Goal: Information Seeking & Learning: Check status

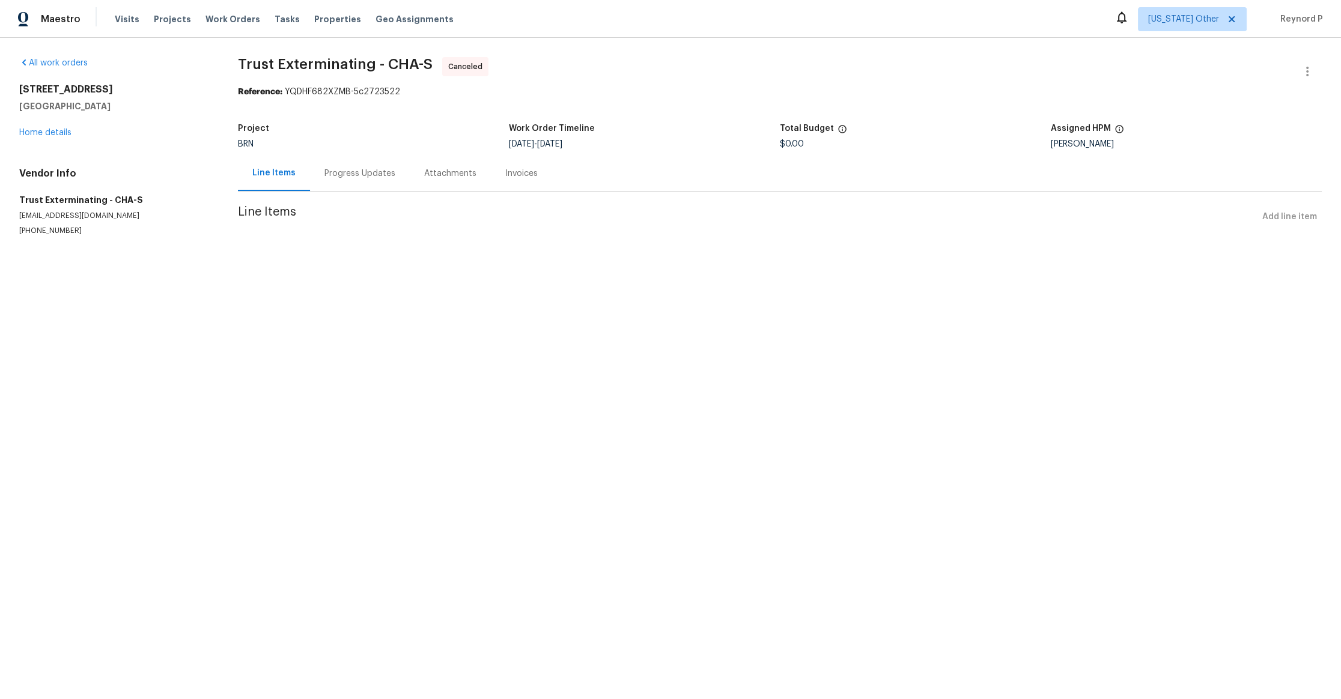
click at [371, 178] on div "Progress Updates" at bounding box center [359, 174] width 71 height 12
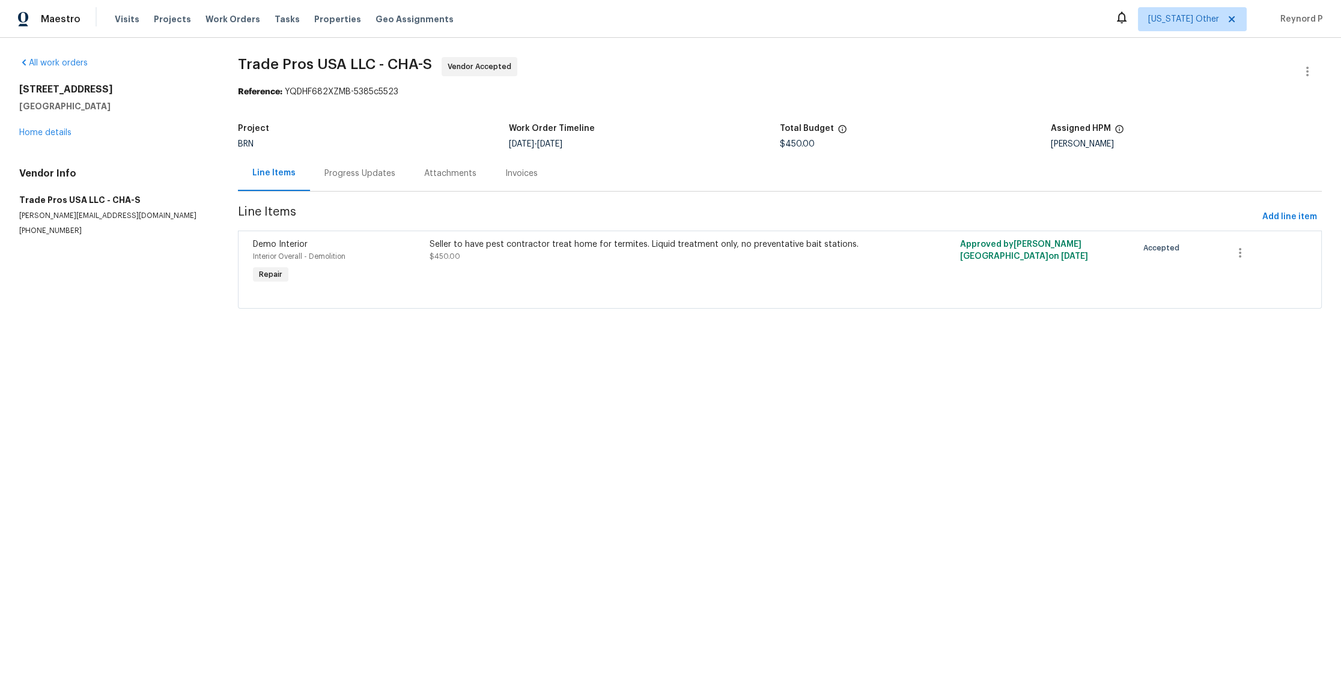
click at [360, 177] on div "Progress Updates" at bounding box center [359, 174] width 71 height 12
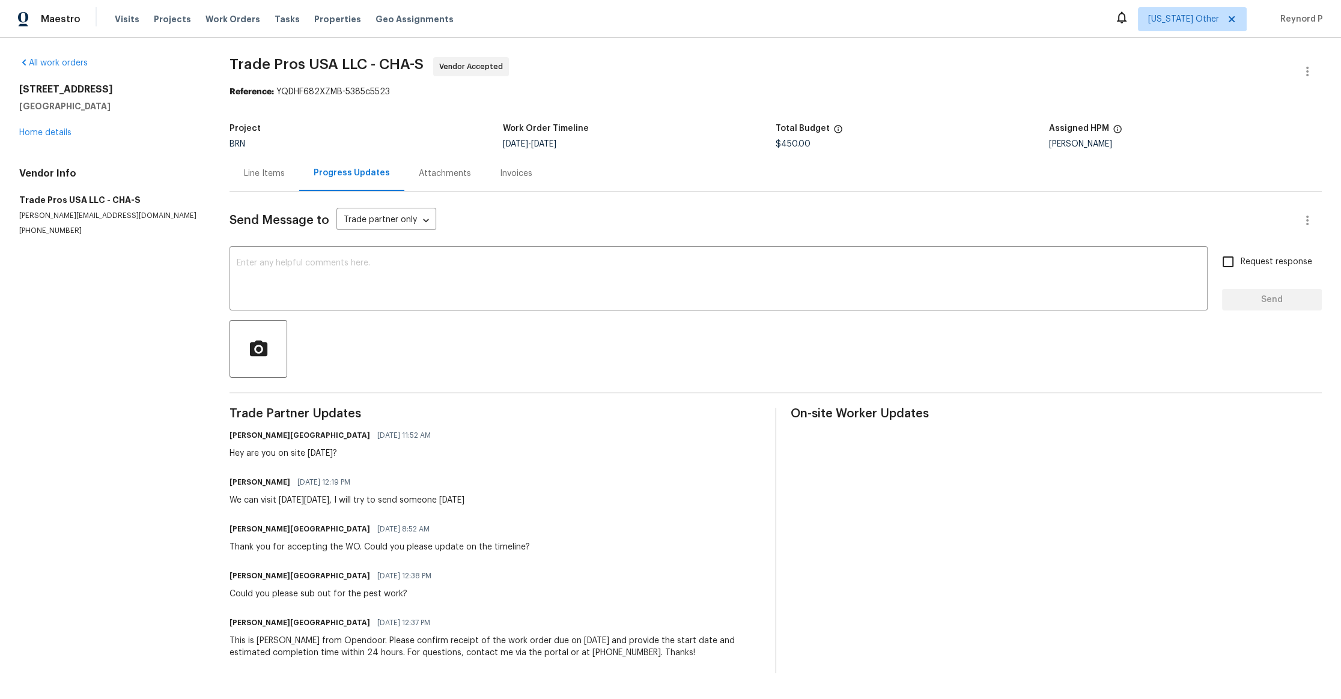
click at [272, 174] on div "Line Items" at bounding box center [264, 174] width 41 height 12
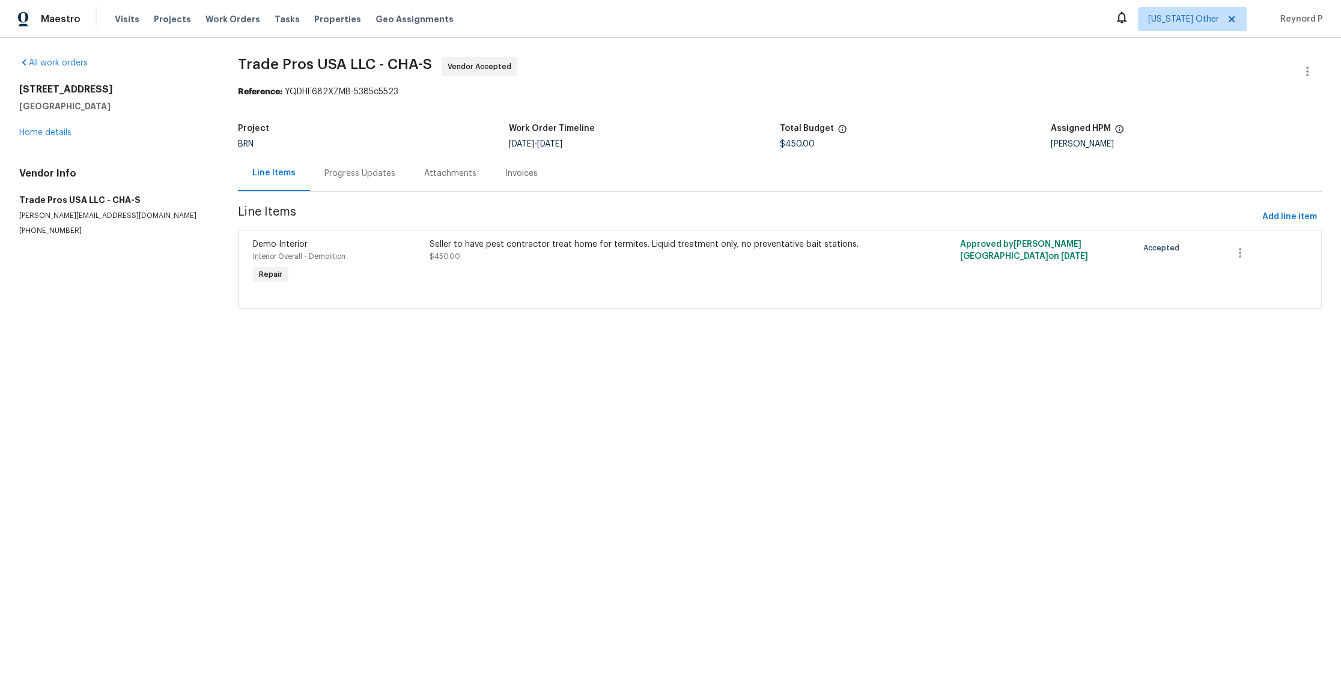
click at [615, 274] on div "Seller to have pest contractor treat home for termites. Liquid treatment only, …" at bounding box center [647, 262] width 442 height 55
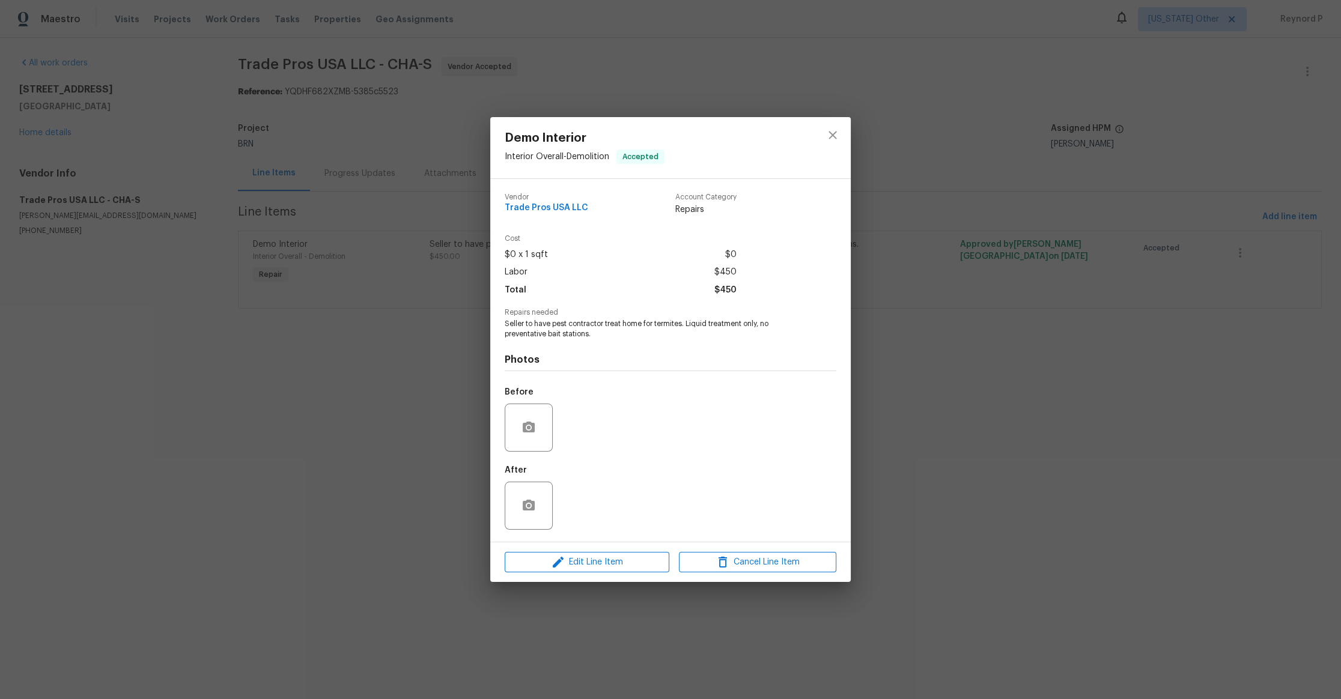
click at [439, 395] on div "Demo Interior Interior Overall - Demolition Accepted Vendor Trade Pros USA LLC …" at bounding box center [670, 349] width 1341 height 699
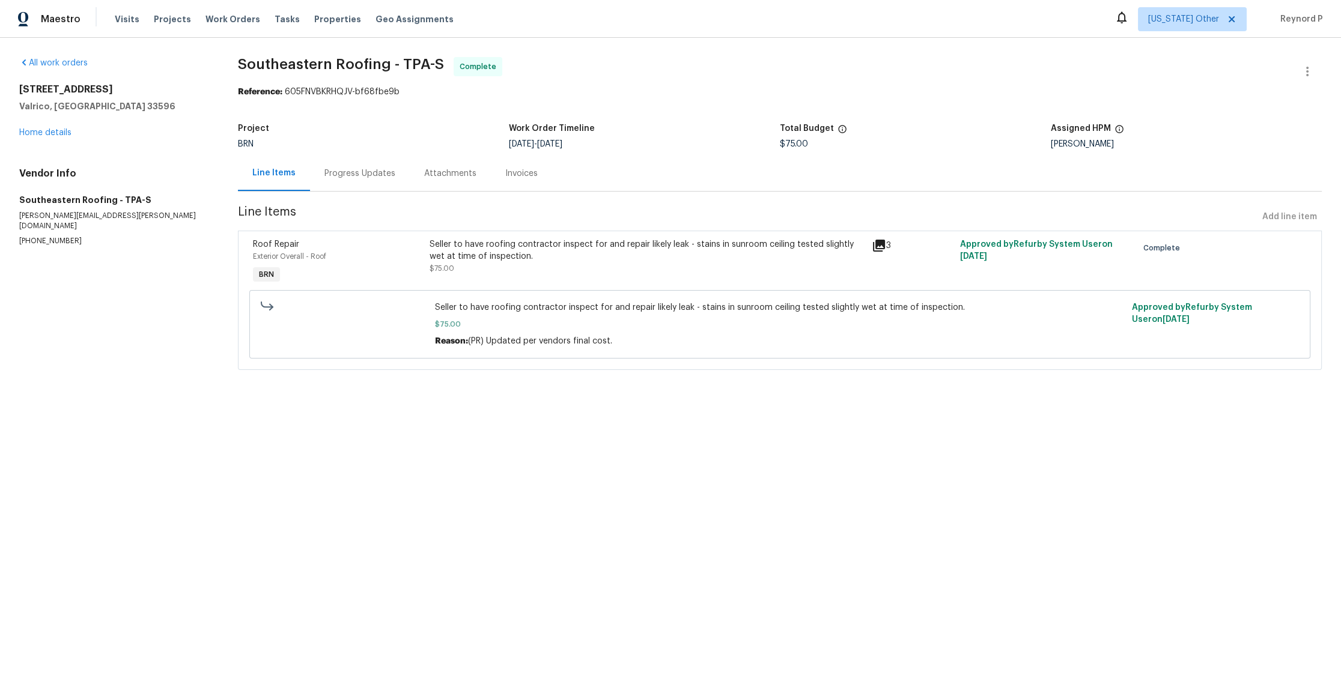
click at [600, 256] on div "Seller to have roofing contractor inspect for and repair likely leak - stains i…" at bounding box center [647, 250] width 435 height 24
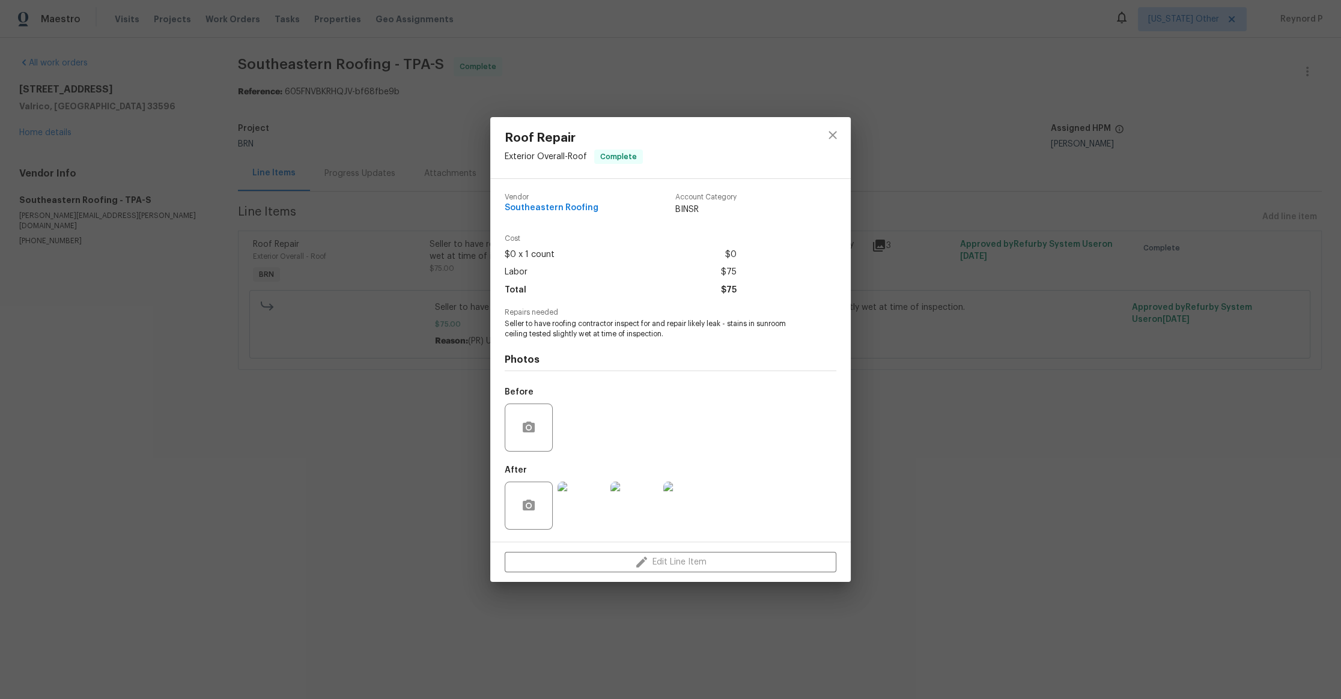
click at [464, 478] on div "Roof Repair Exterior Overall - Roof Complete Vendor Southeastern Roofing Accoun…" at bounding box center [670, 349] width 1341 height 699
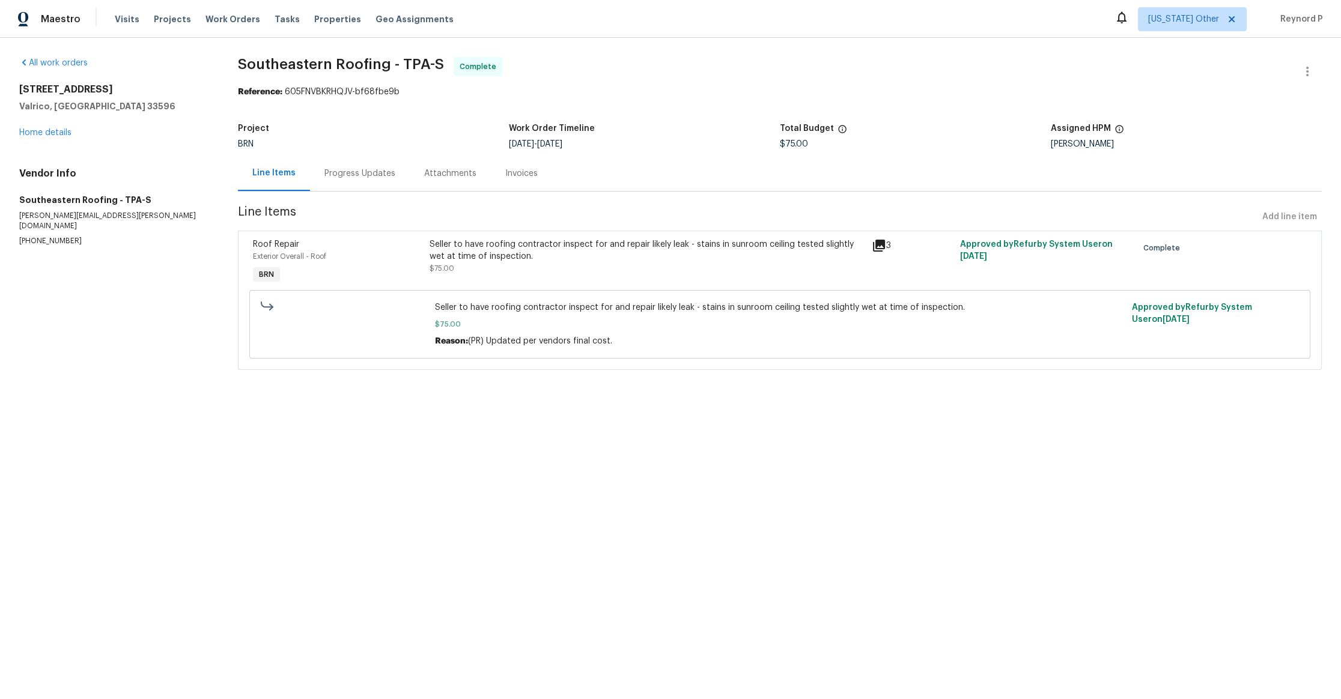
click at [354, 176] on div "Progress Updates" at bounding box center [359, 174] width 71 height 12
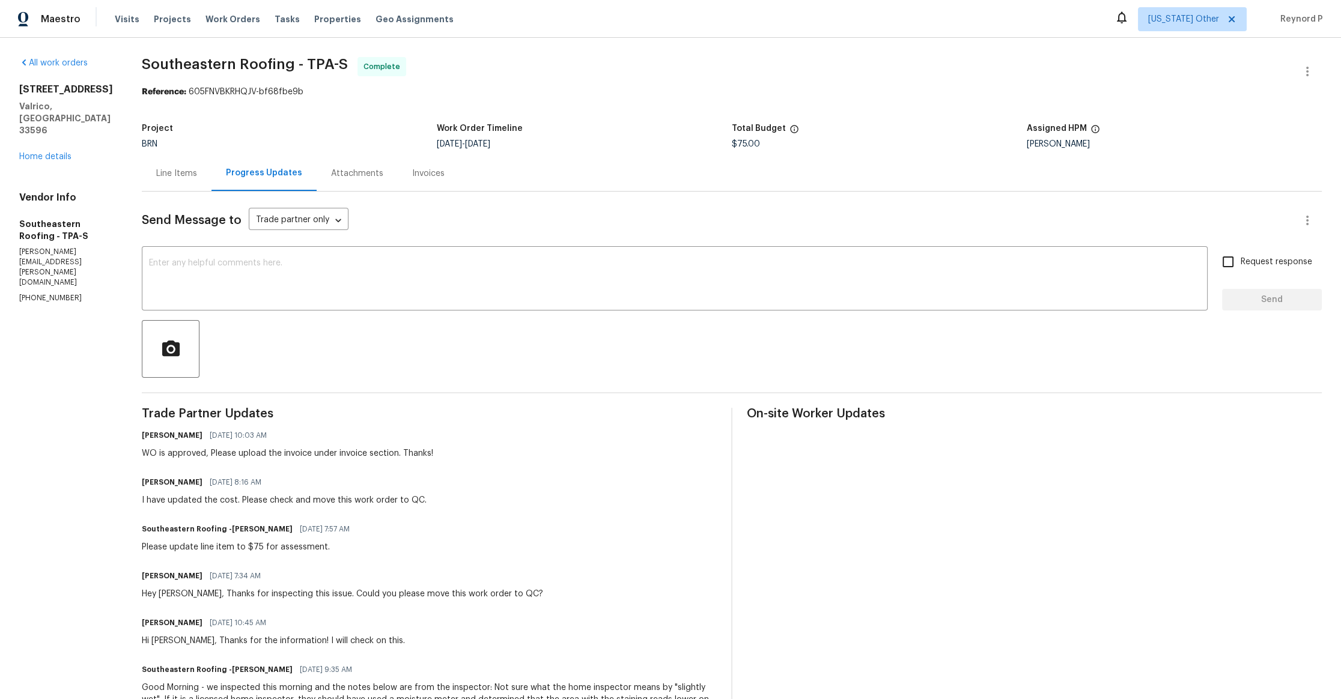
click at [156, 171] on div "Line Items" at bounding box center [176, 174] width 41 height 12
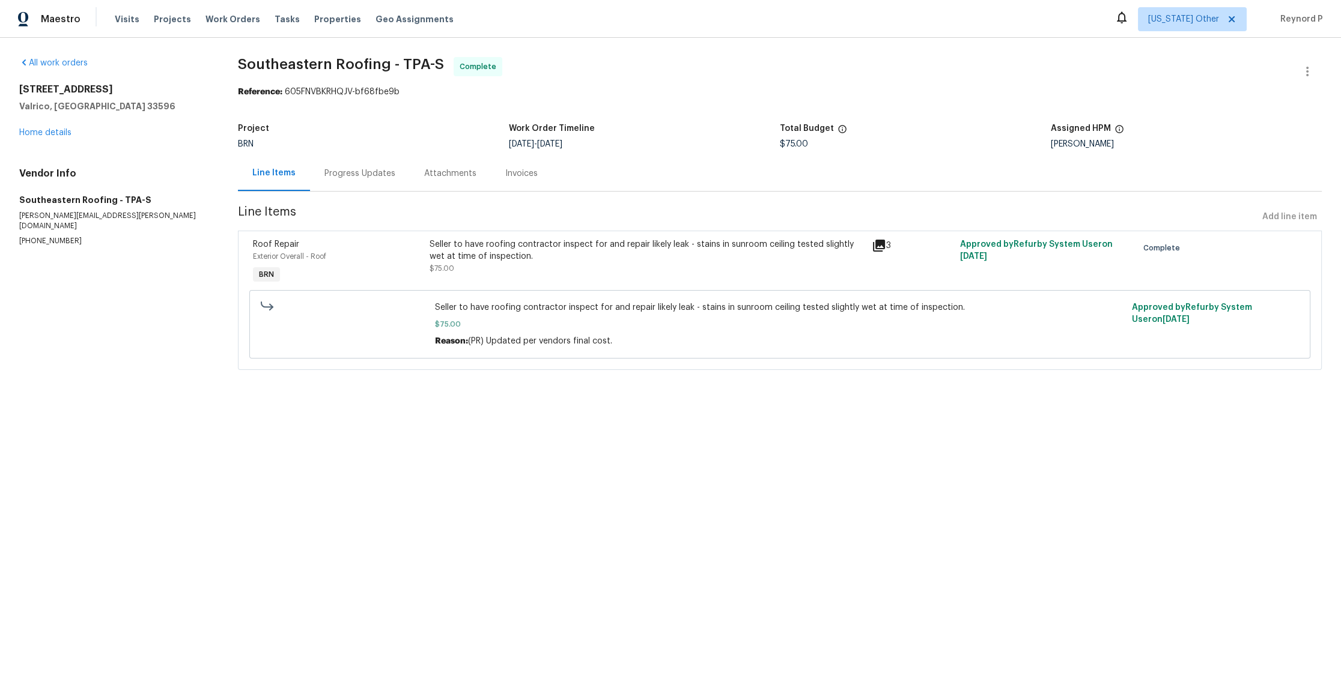
click at [362, 177] on div "Progress Updates" at bounding box center [359, 174] width 71 height 12
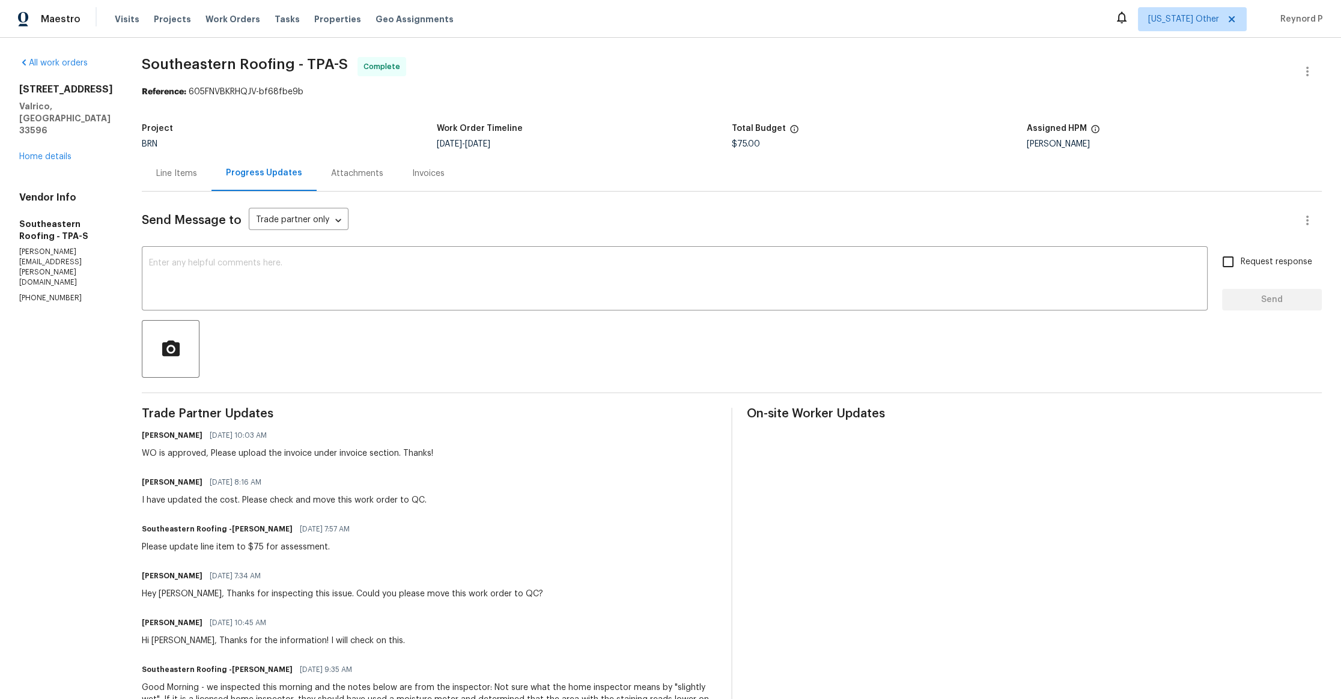
scroll to position [241, 0]
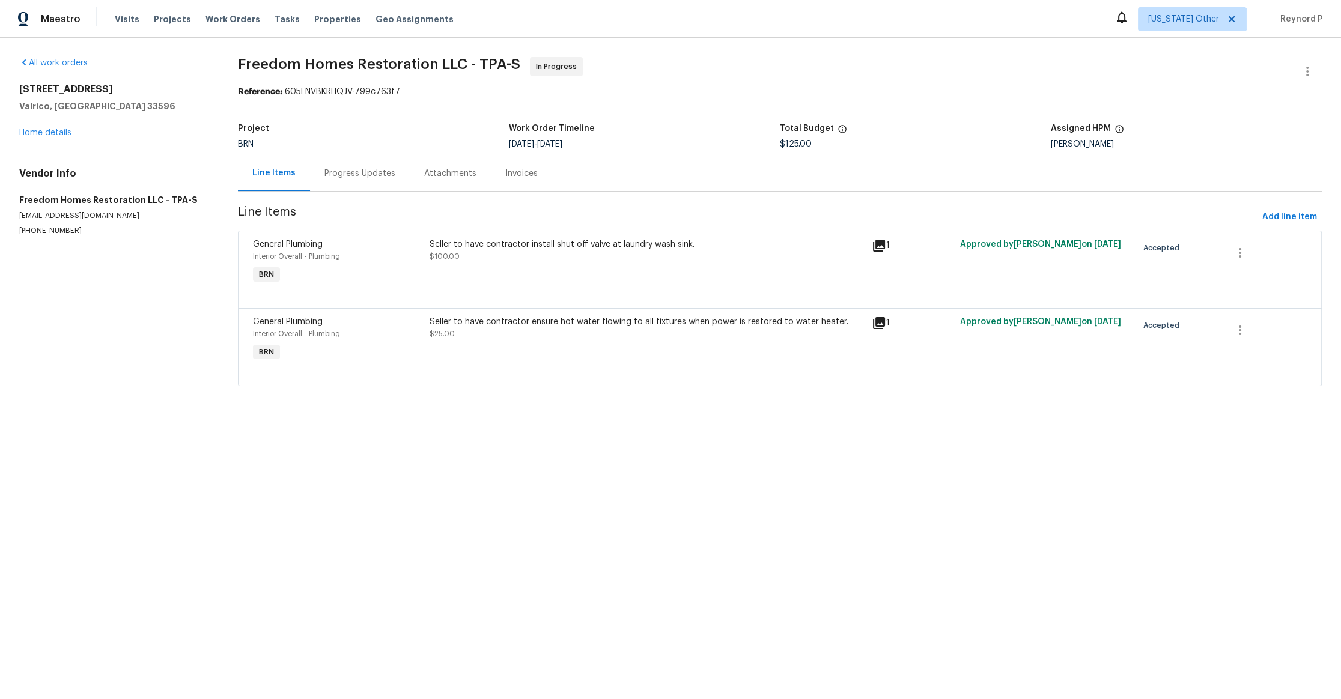
click at [521, 252] on div "Seller to have contractor install shut off valve at laundry wash sink. $100.00" at bounding box center [647, 250] width 435 height 24
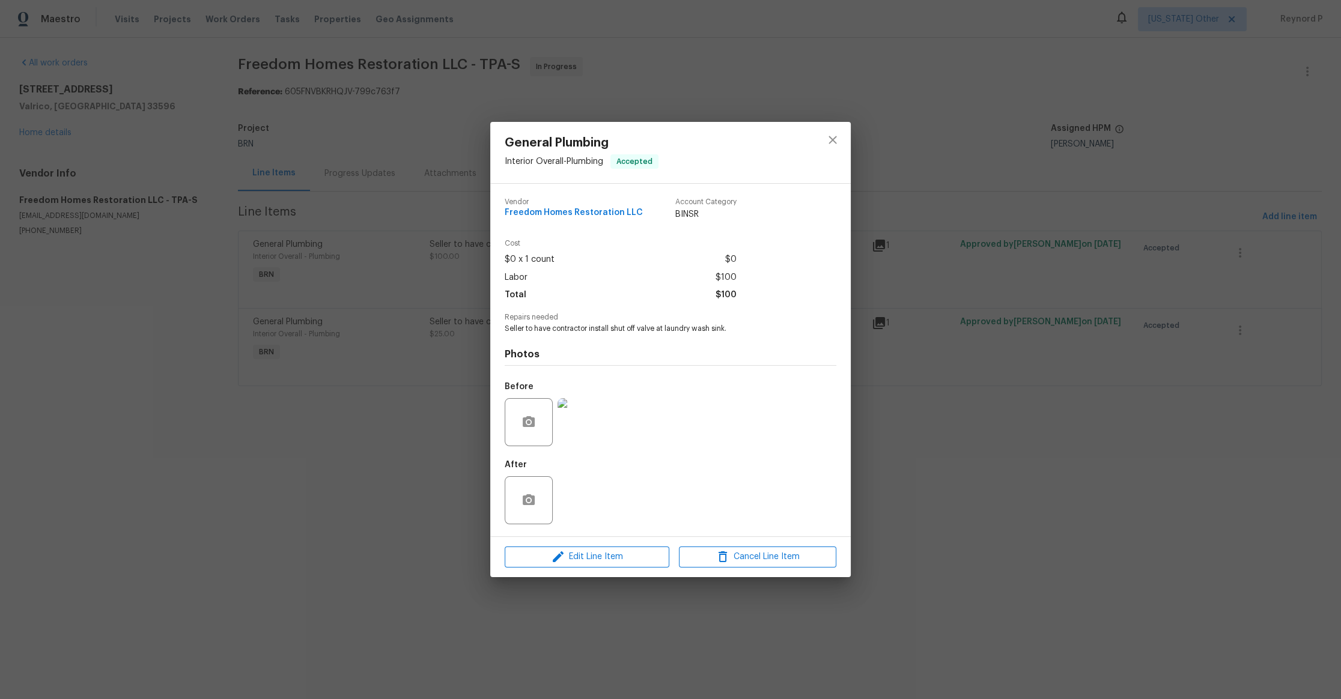
click at [430, 422] on div "General Plumbing Interior Overall - Plumbing Accepted Vendor Freedom Homes Rest…" at bounding box center [670, 349] width 1341 height 699
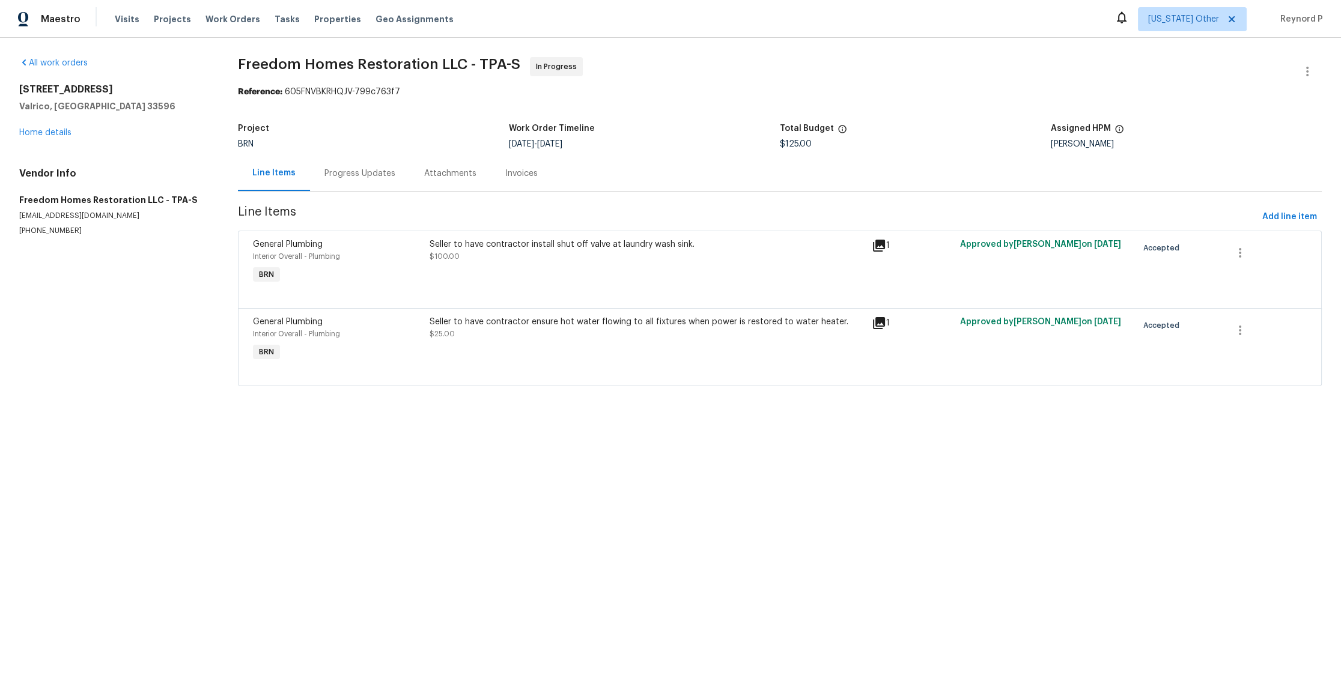
click at [551, 324] on div "Seller to have contractor ensure hot water flowing to all fixtures when power i…" at bounding box center [647, 322] width 435 height 12
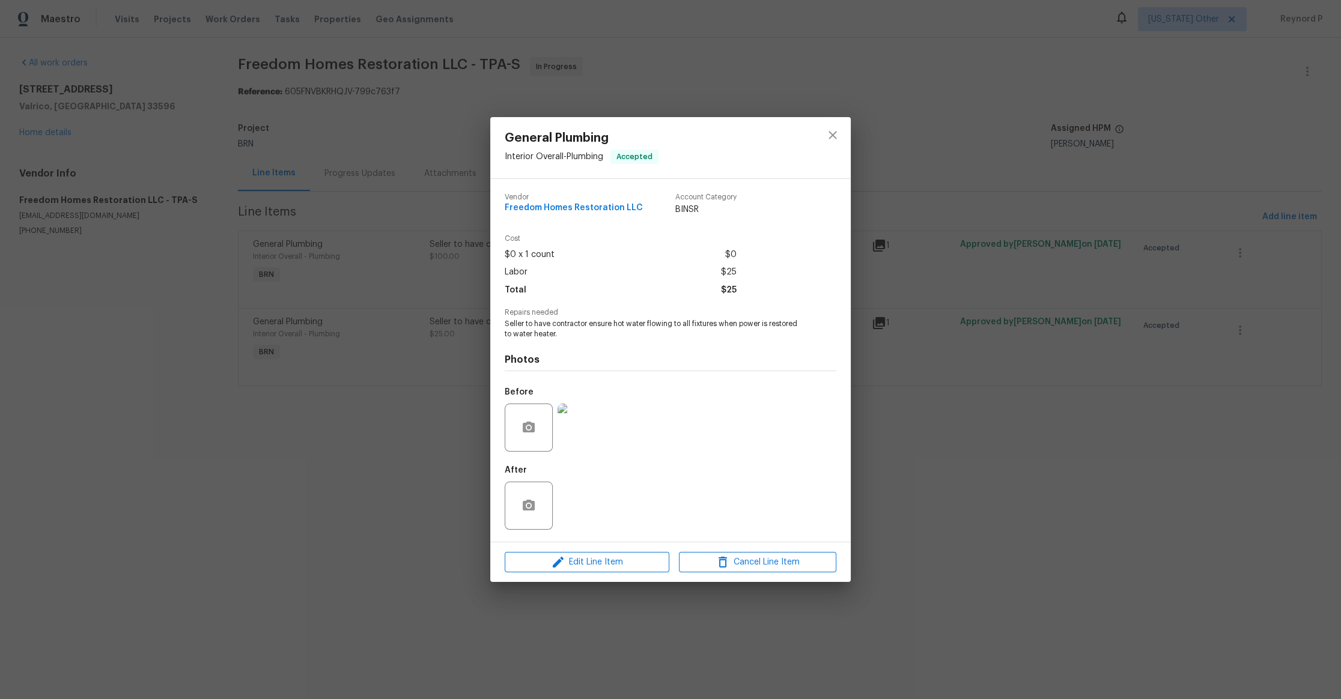
click at [437, 456] on div "General Plumbing Interior Overall - Plumbing Accepted Vendor Freedom Homes Rest…" at bounding box center [670, 349] width 1341 height 699
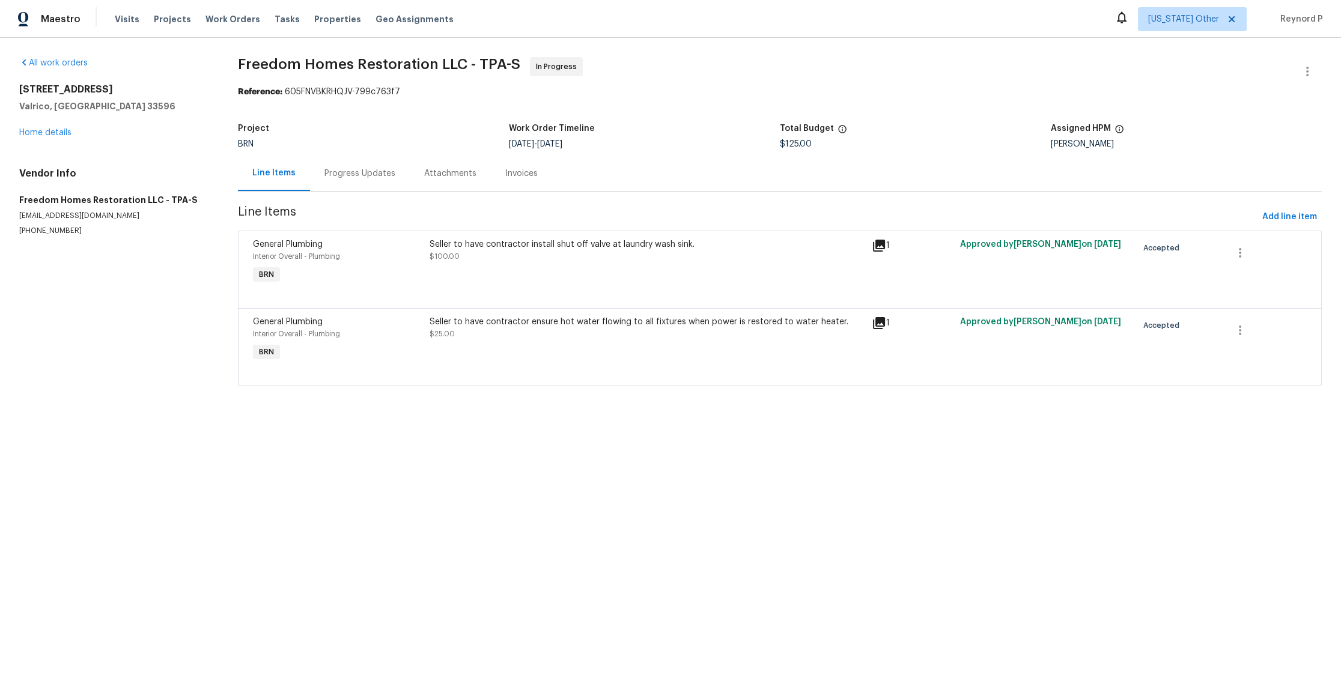
click at [367, 179] on div "Progress Updates" at bounding box center [359, 174] width 71 height 12
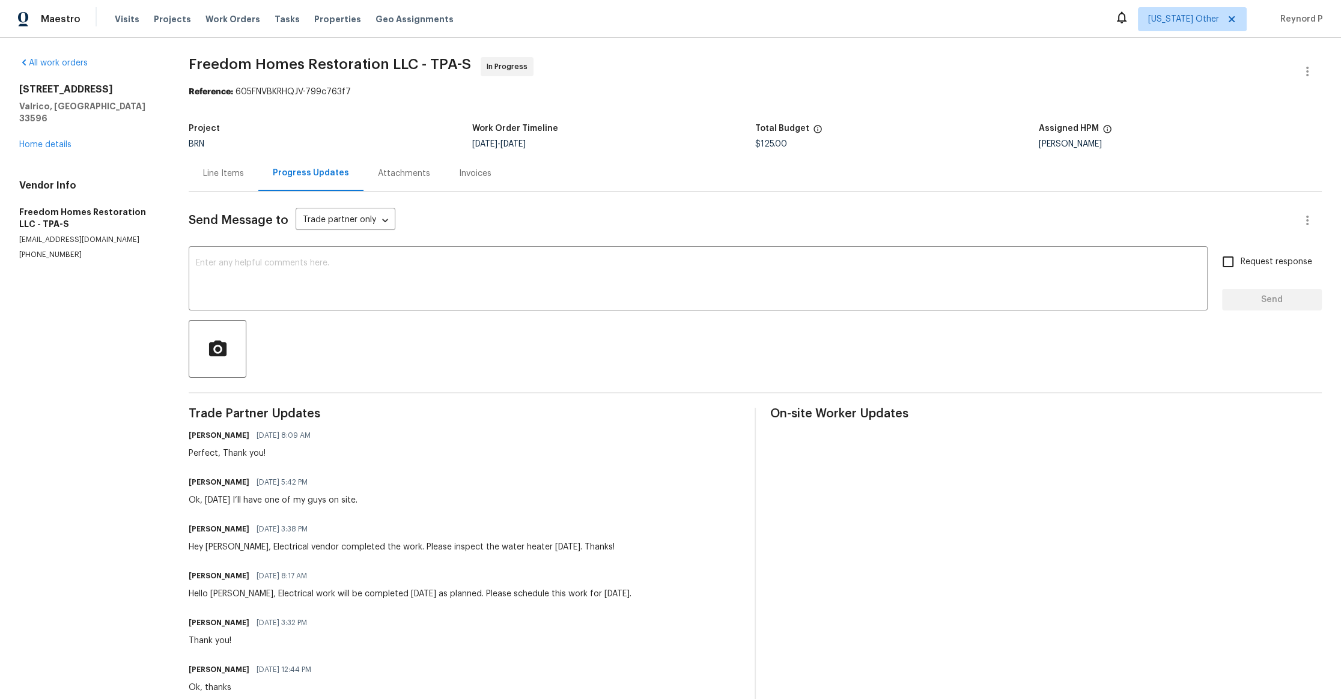
click at [228, 179] on div "Line Items" at bounding box center [223, 174] width 41 height 12
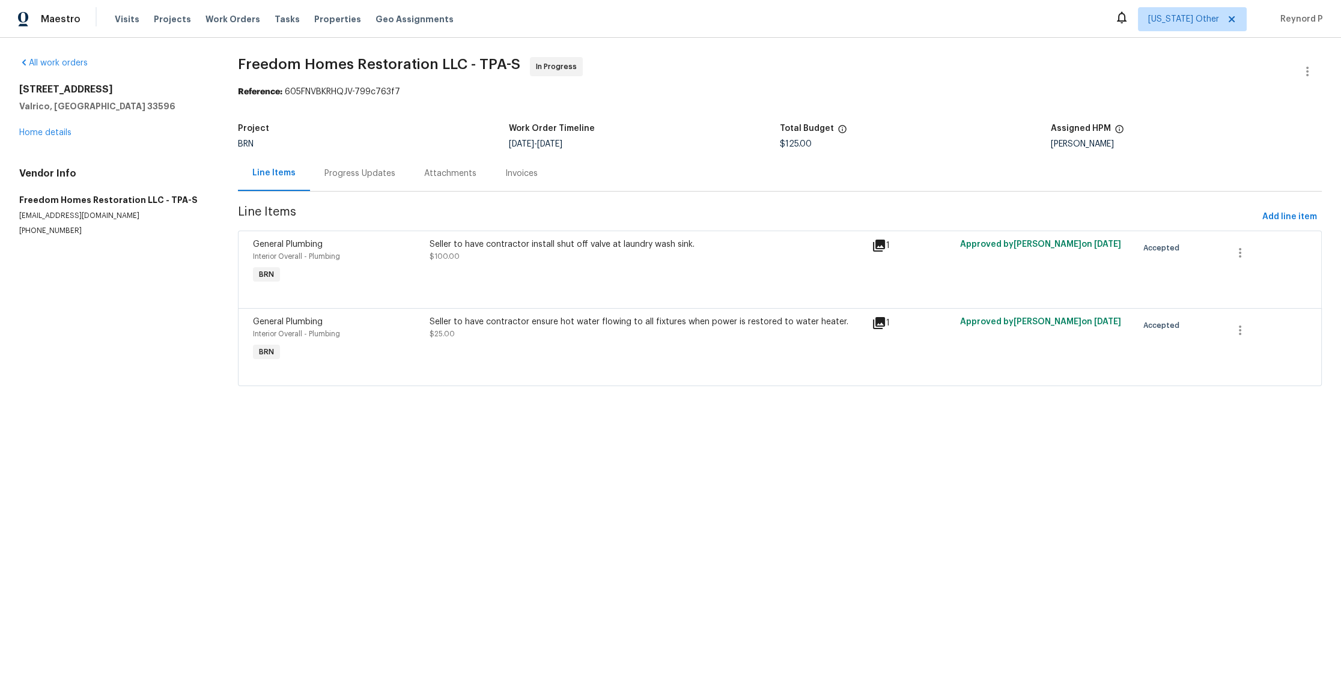
click at [373, 172] on div "Progress Updates" at bounding box center [359, 174] width 71 height 12
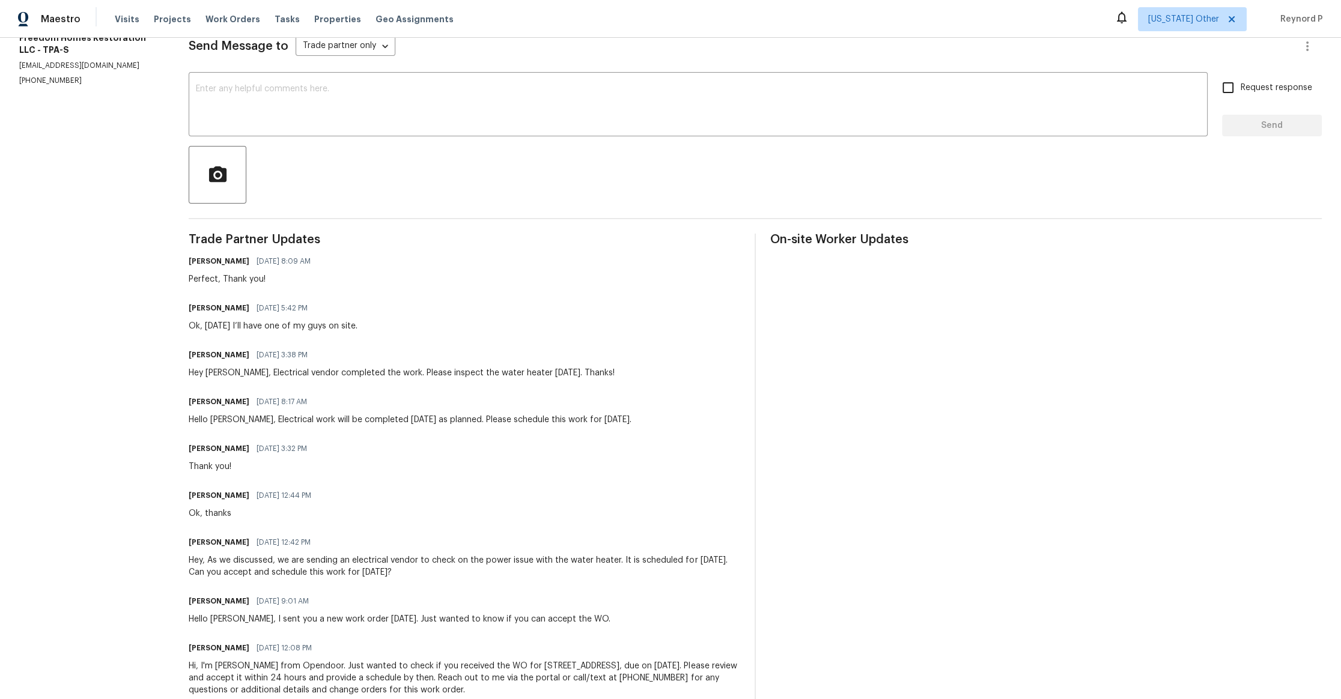
scroll to position [205, 0]
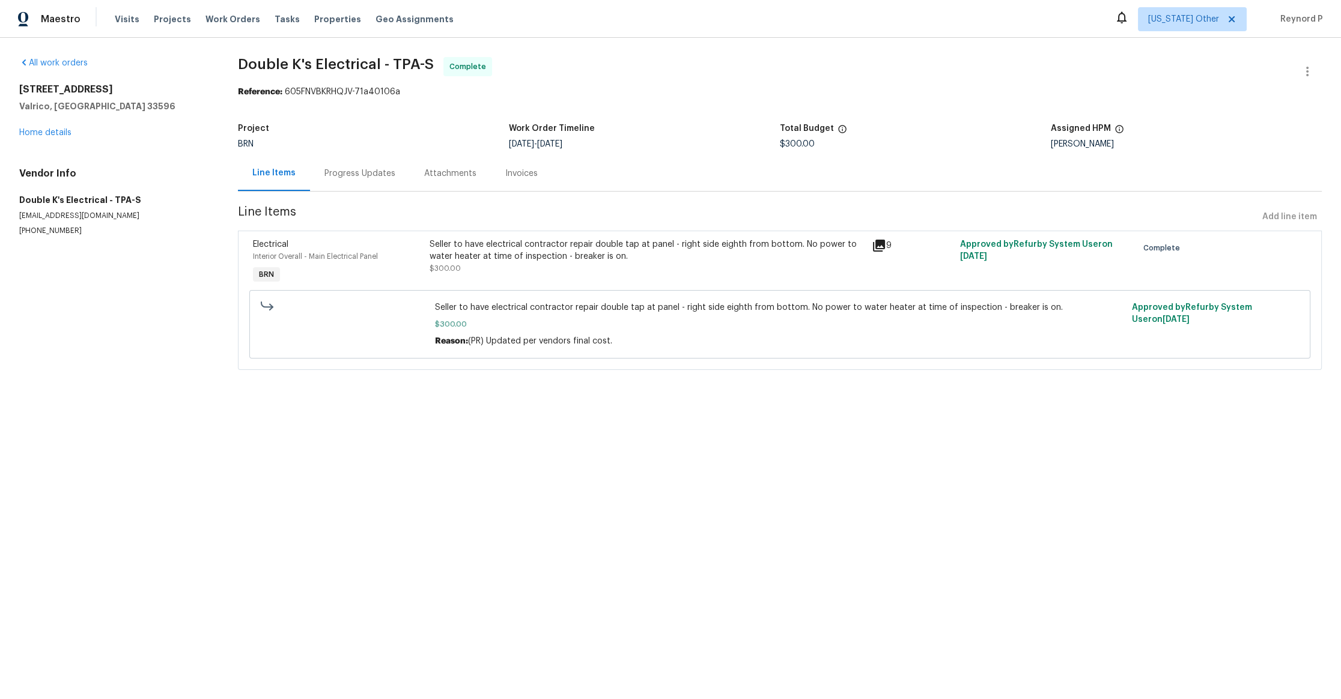
click at [554, 264] on div "Seller to have electrical contractor repair double tap at panel - right side ei…" at bounding box center [647, 256] width 435 height 36
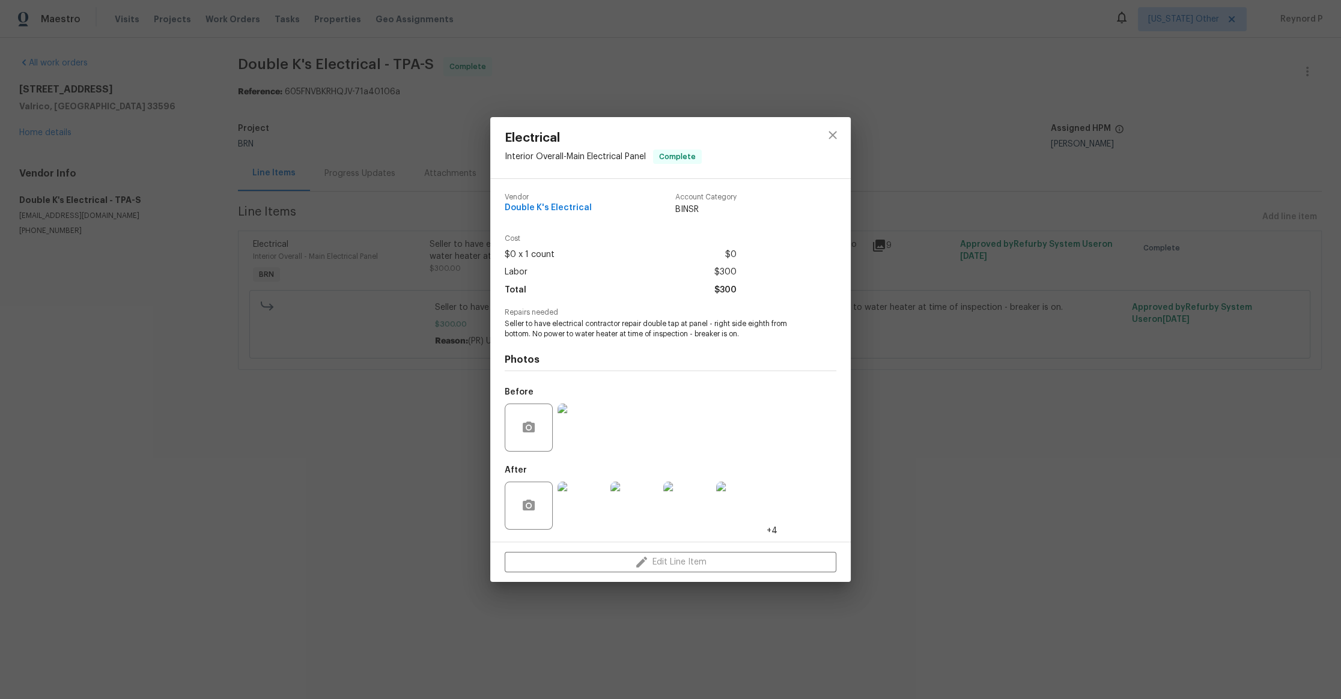
click at [323, 439] on div "Electrical Interior Overall - Main Electrical Panel Complete Vendor Double K's …" at bounding box center [670, 349] width 1341 height 699
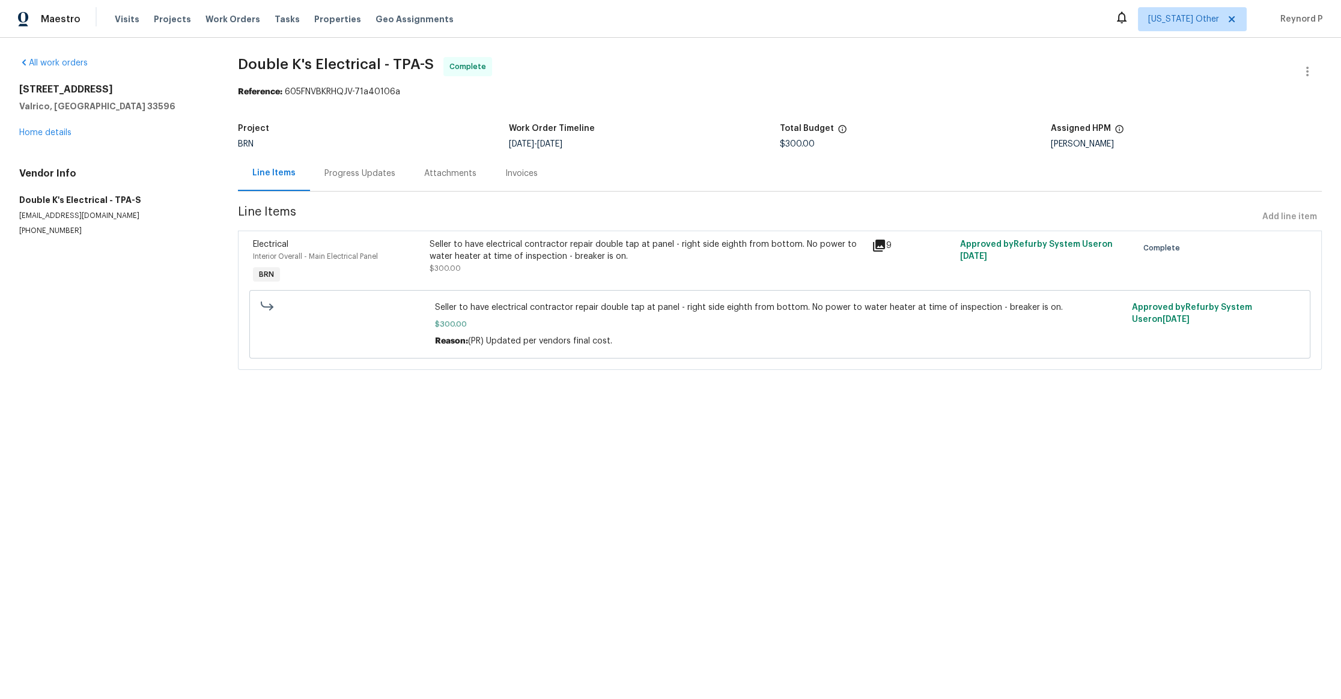
click at [351, 174] on div "Progress Updates" at bounding box center [359, 174] width 71 height 12
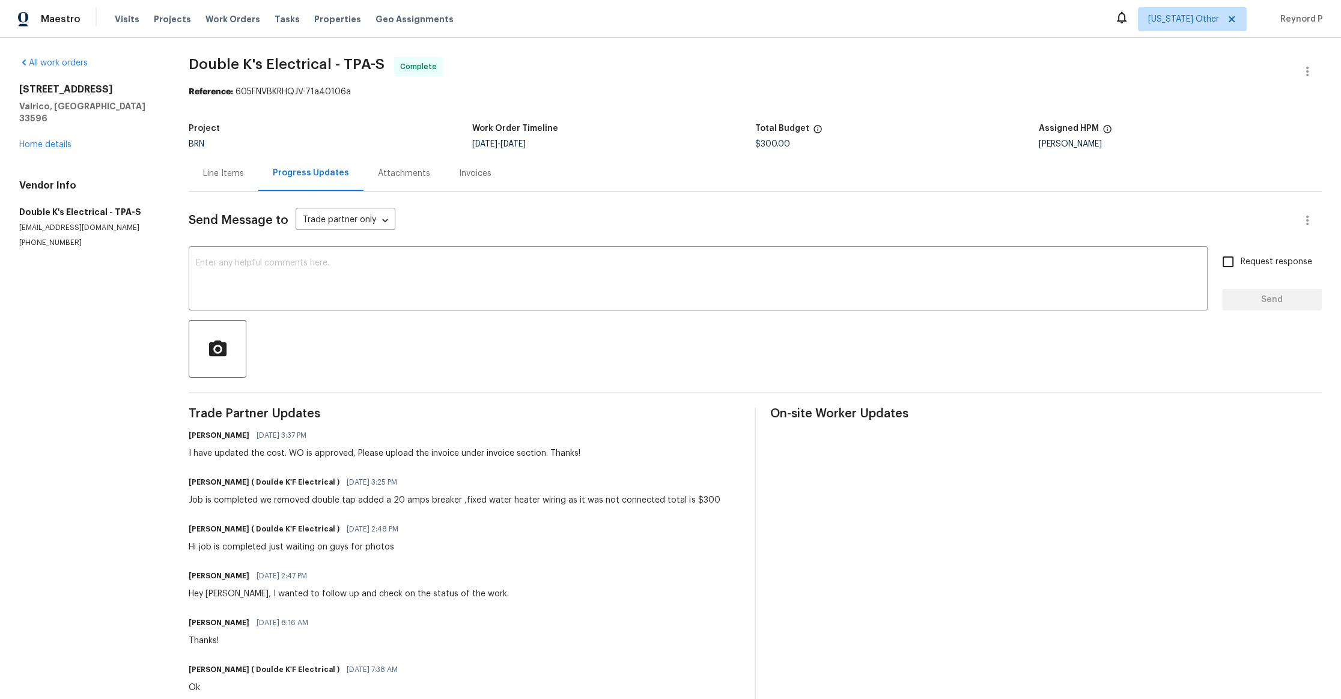
scroll to position [299, 0]
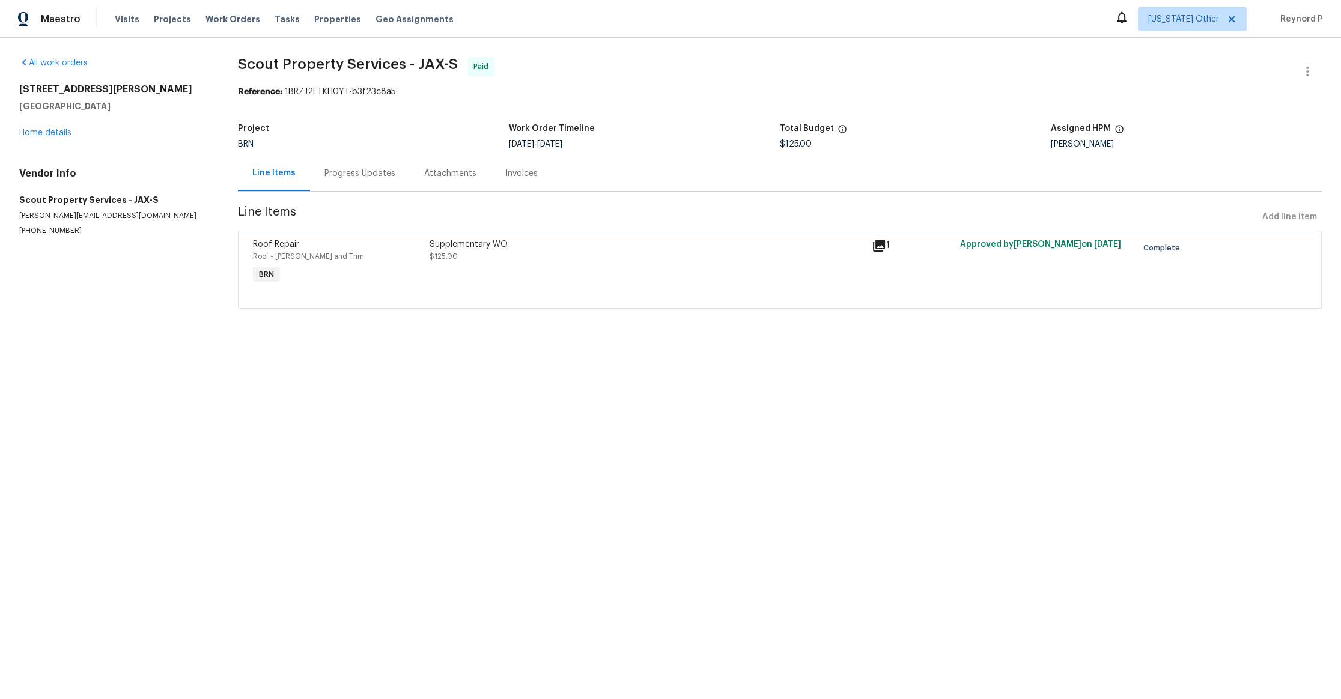
click at [359, 171] on div "Progress Updates" at bounding box center [359, 174] width 71 height 12
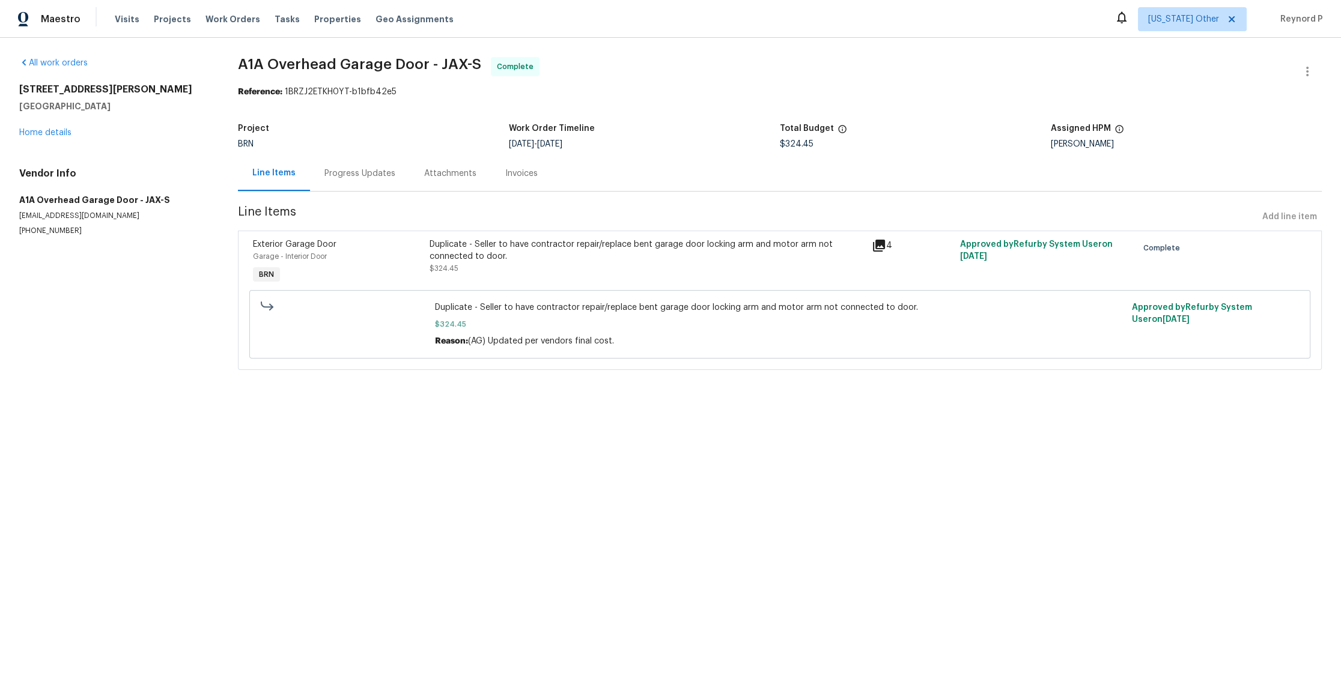
click at [476, 245] on div "Duplicate - Seller to have contractor repair/replace bent garage door locking a…" at bounding box center [647, 250] width 435 height 24
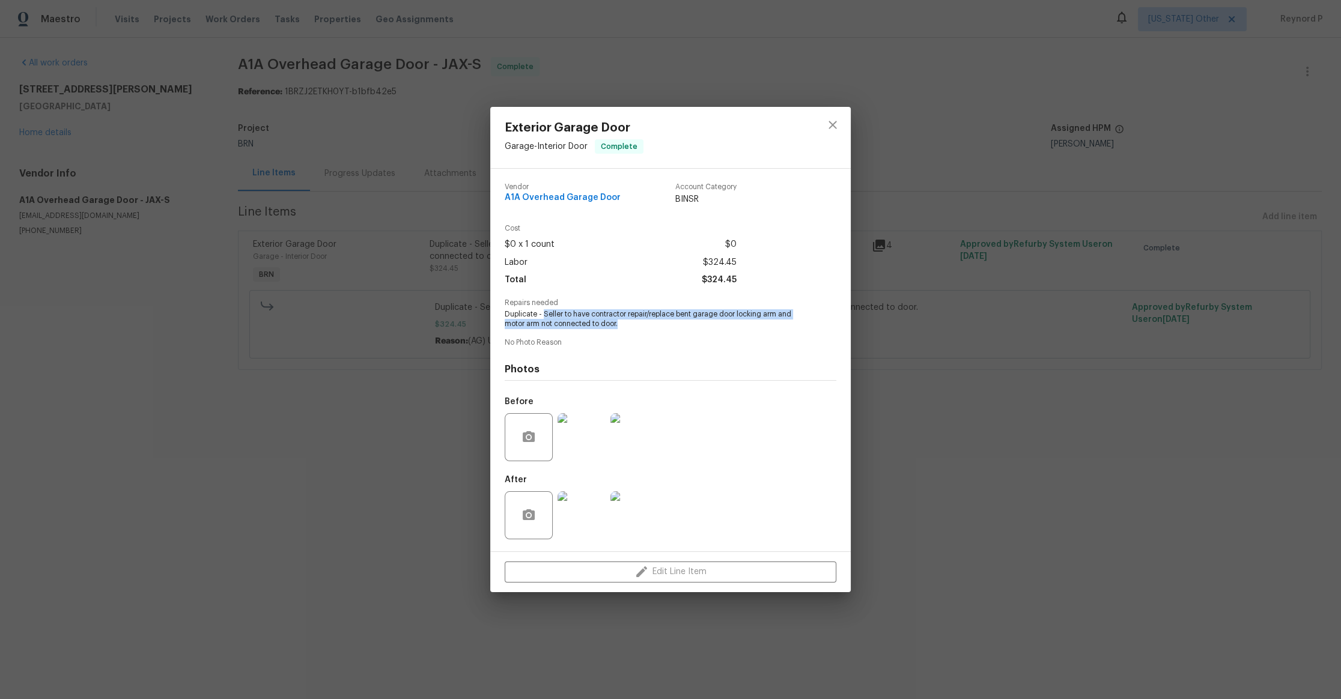
drag, startPoint x: 544, startPoint y: 312, endPoint x: 630, endPoint y: 323, distance: 86.6
click at [630, 323] on span "Duplicate - Seller to have contractor repair/replace bent garage door locking a…" at bounding box center [654, 319] width 299 height 20
copy span "Seller to have contractor repair/replace bent garage door locking arm and motor…"
click at [408, 186] on div "Exterior Garage Door Garage - Interior Door Complete Vendor A1A Overhead Garage…" at bounding box center [670, 349] width 1341 height 699
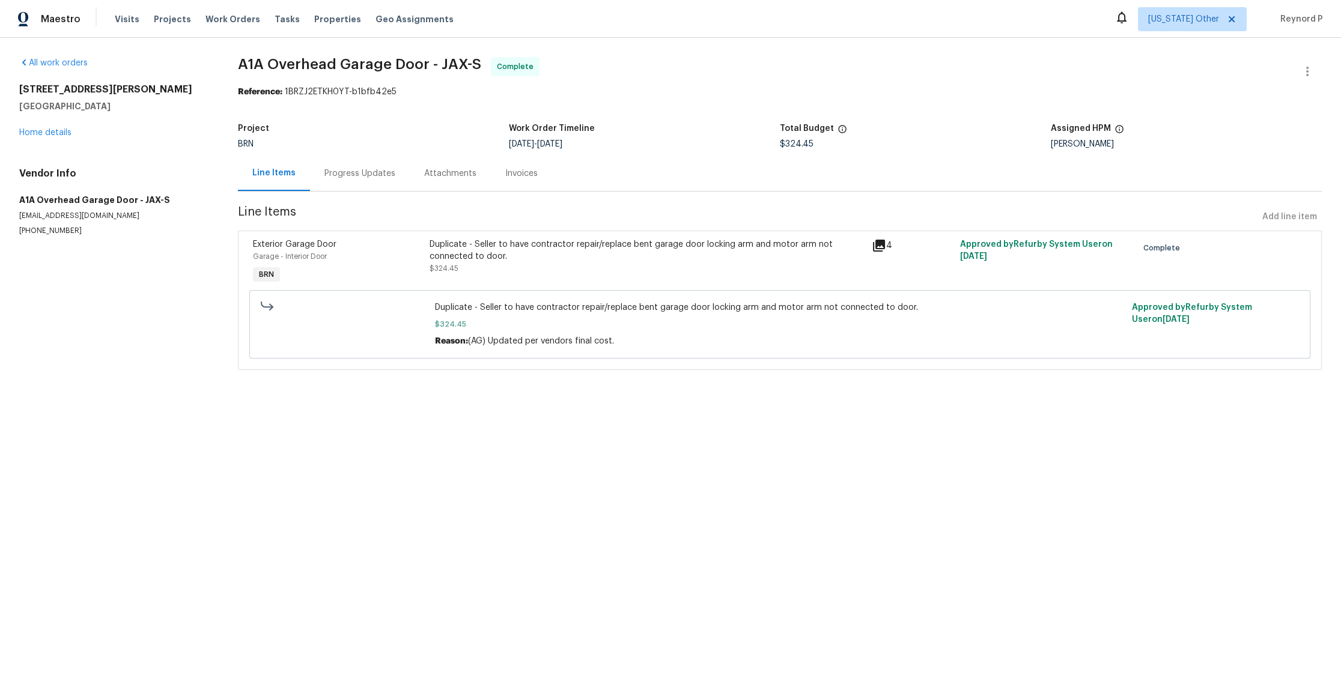
click at [369, 167] on div "Progress Updates" at bounding box center [360, 173] width 100 height 35
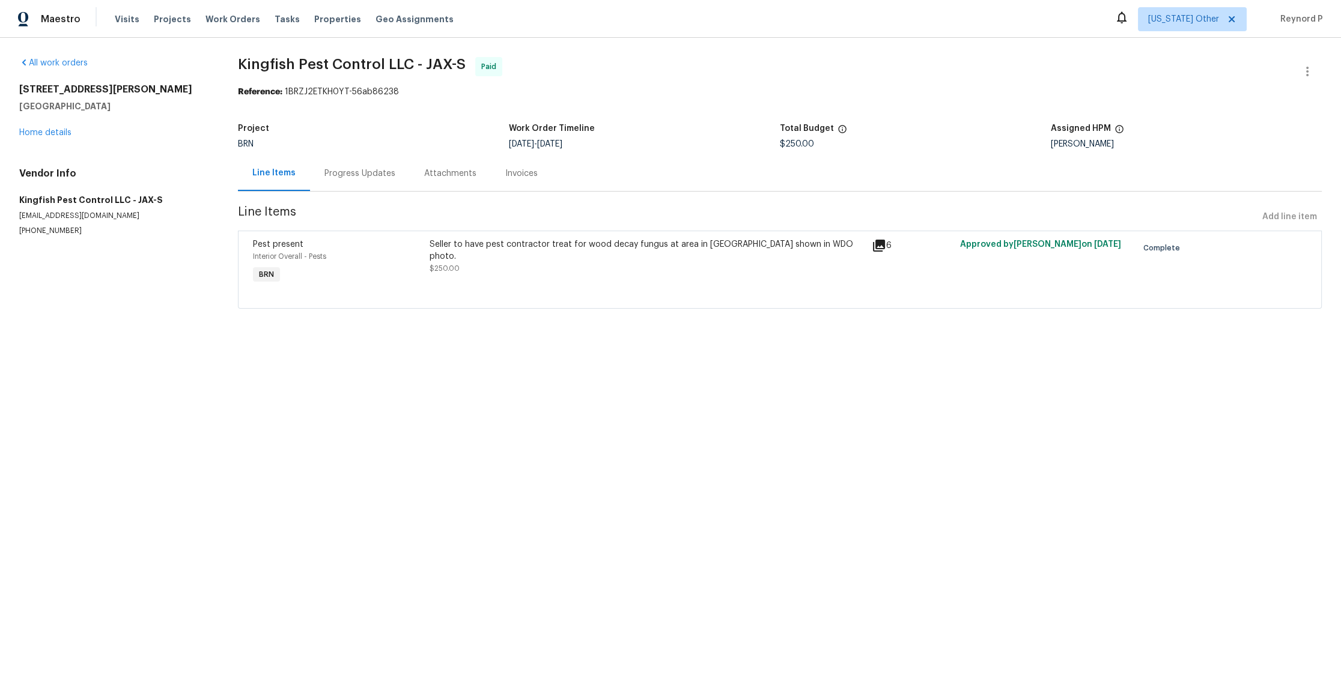
click at [594, 254] on div "Seller to have pest contractor treat for wood decay fungus at area in [GEOGRAPH…" at bounding box center [647, 256] width 435 height 36
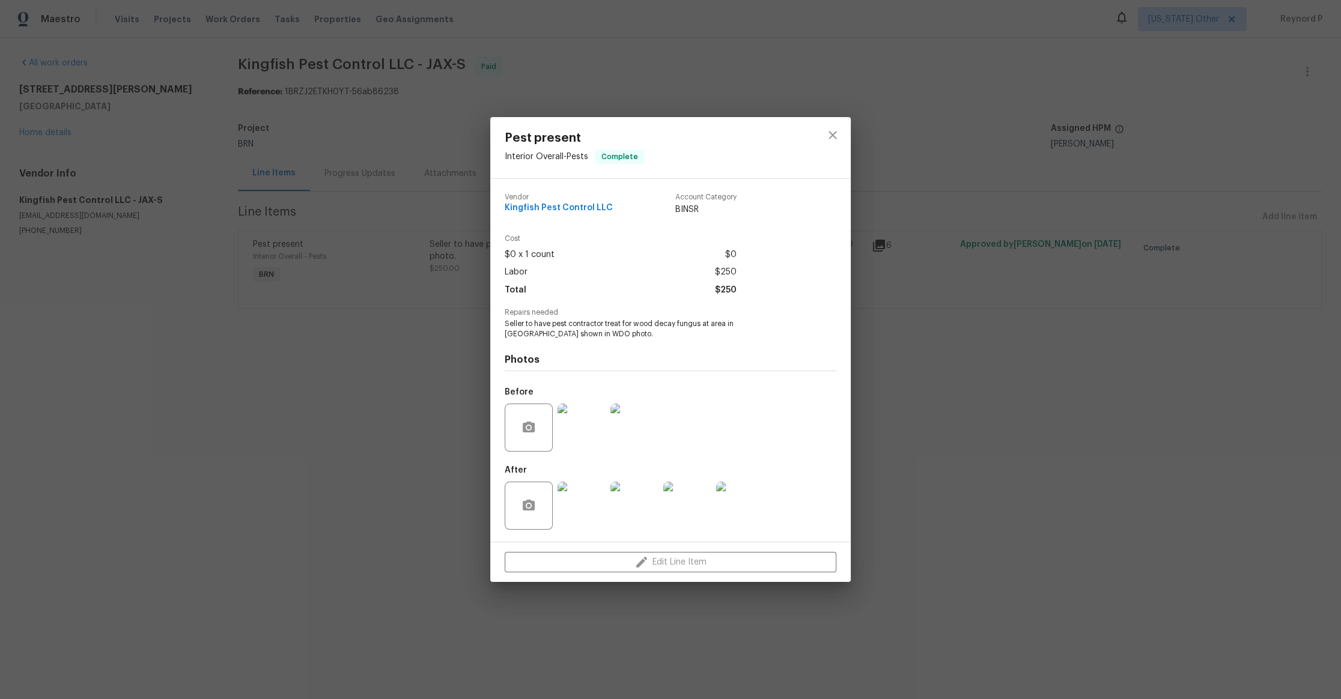
click at [436, 402] on div "Pest present Interior Overall - Pests Complete Vendor Kingfish Pest Control LLC…" at bounding box center [670, 349] width 1341 height 699
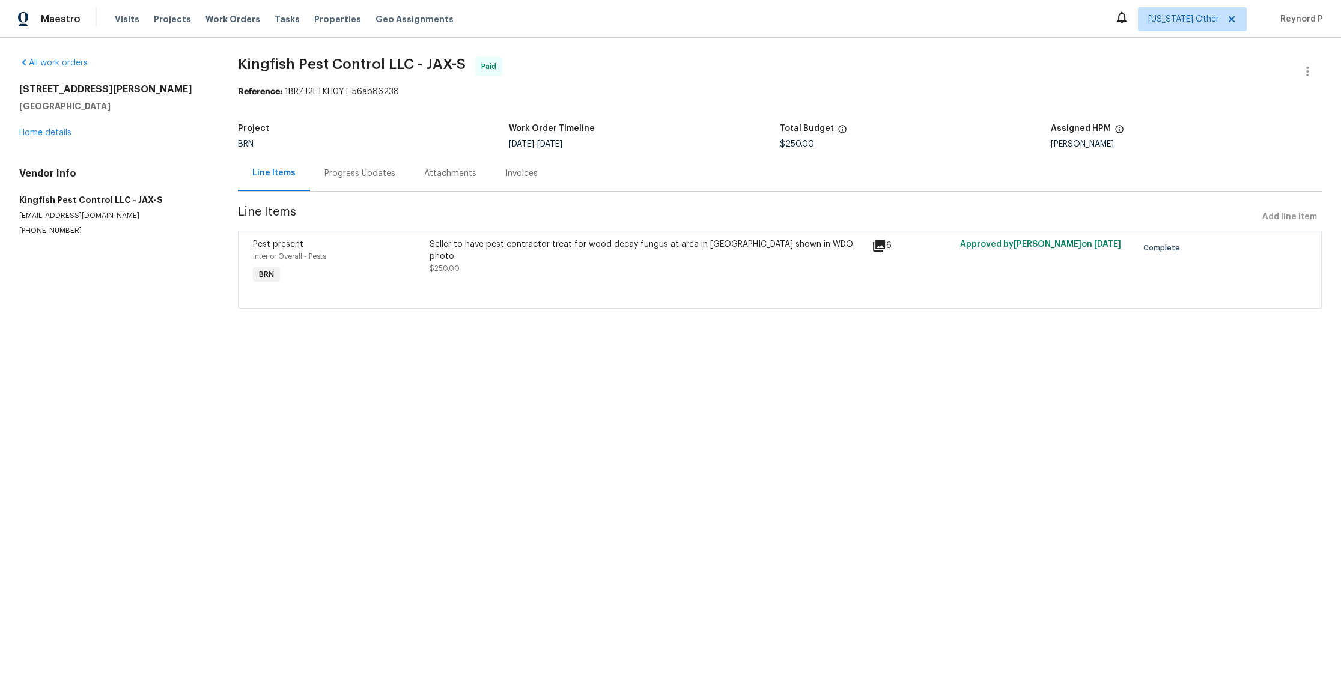
click at [368, 163] on div "Progress Updates" at bounding box center [360, 173] width 100 height 35
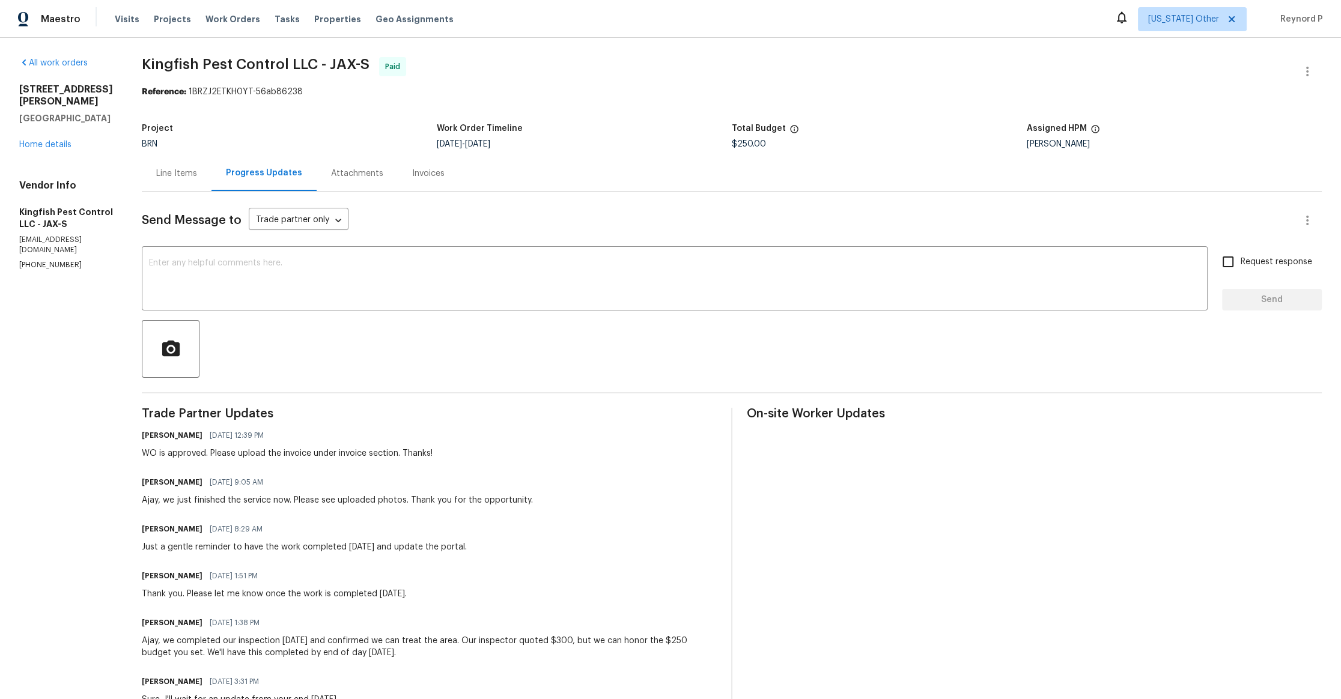
click at [172, 181] on div "Line Items" at bounding box center [177, 173] width 70 height 35
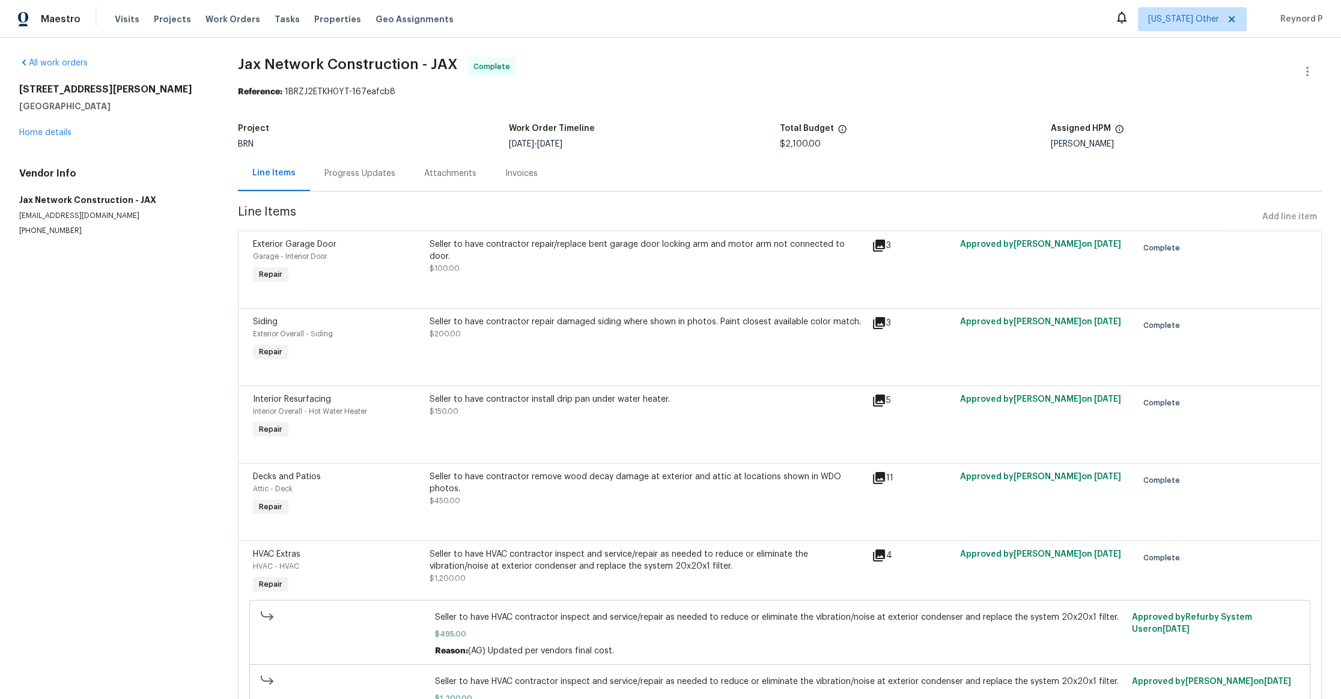
click at [660, 254] on div "Seller to have contractor repair/replace bent garage door locking arm and motor…" at bounding box center [647, 256] width 435 height 36
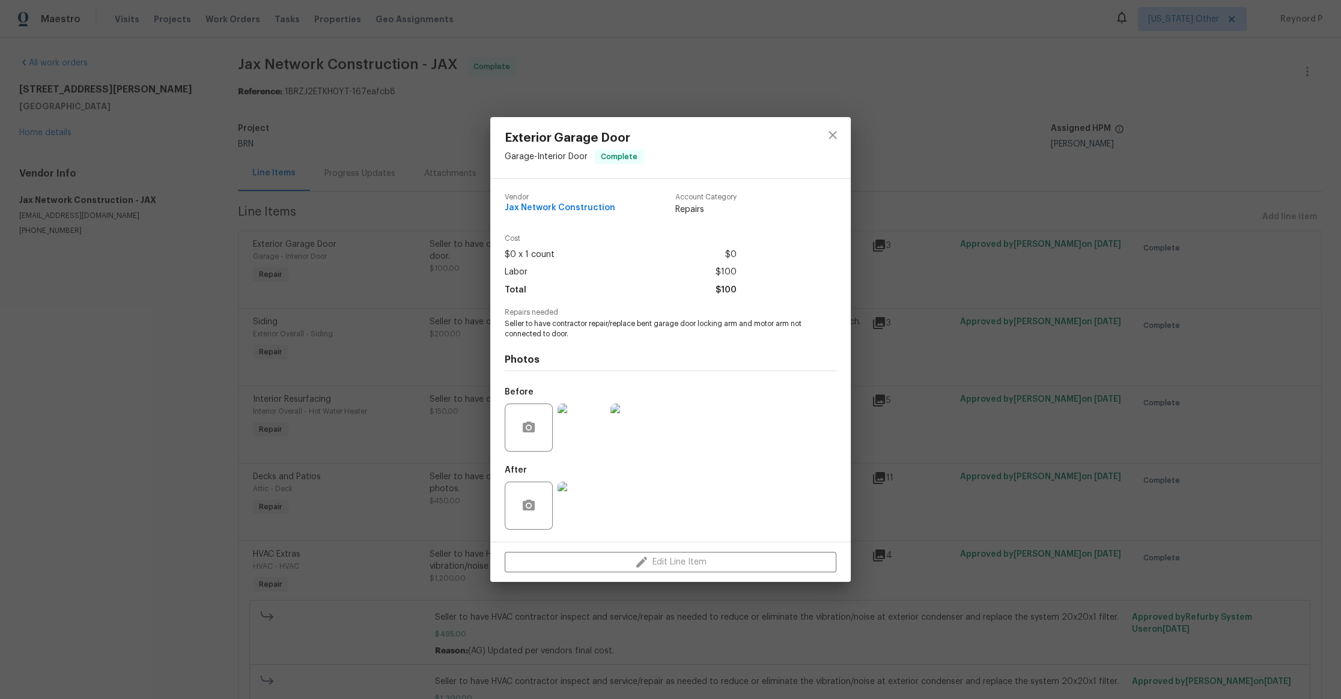
click at [411, 381] on div "Exterior Garage Door Garage - Interior Door Complete Vendor Jax Network Constru…" at bounding box center [670, 349] width 1341 height 699
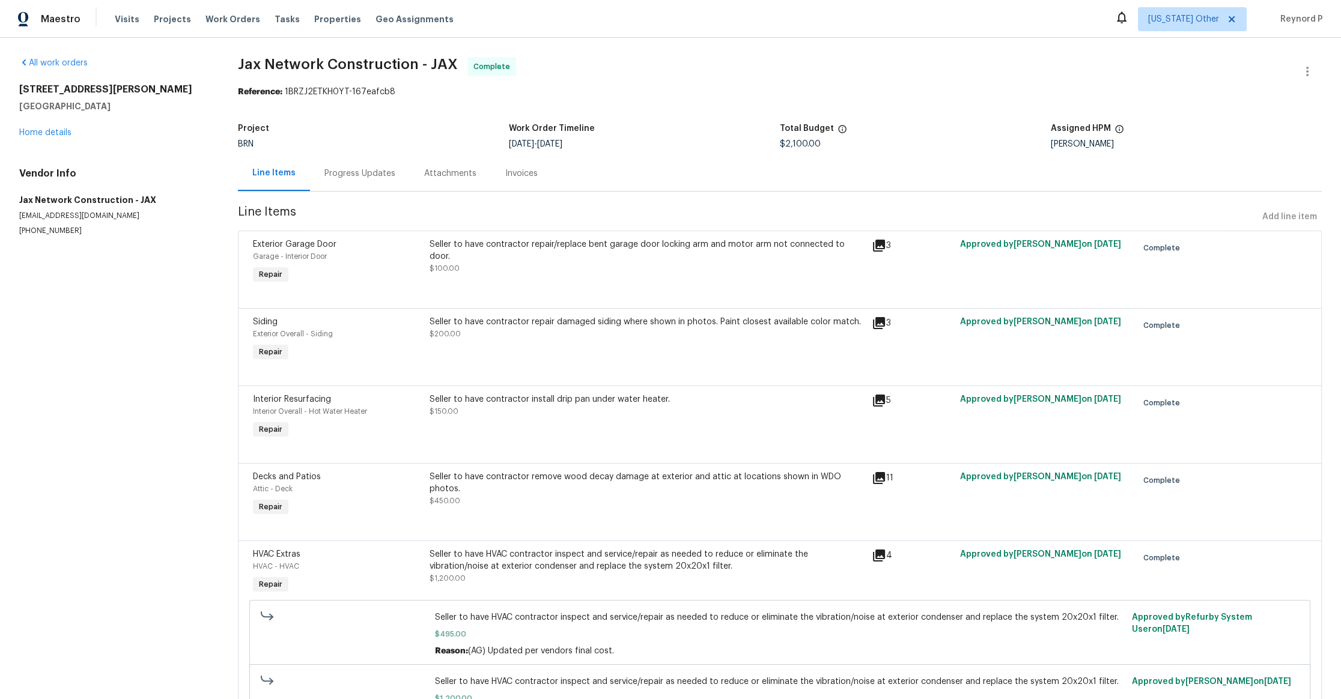
click at [529, 335] on div "Seller to have contractor repair damaged siding where shown in photos. Paint cl…" at bounding box center [647, 328] width 435 height 24
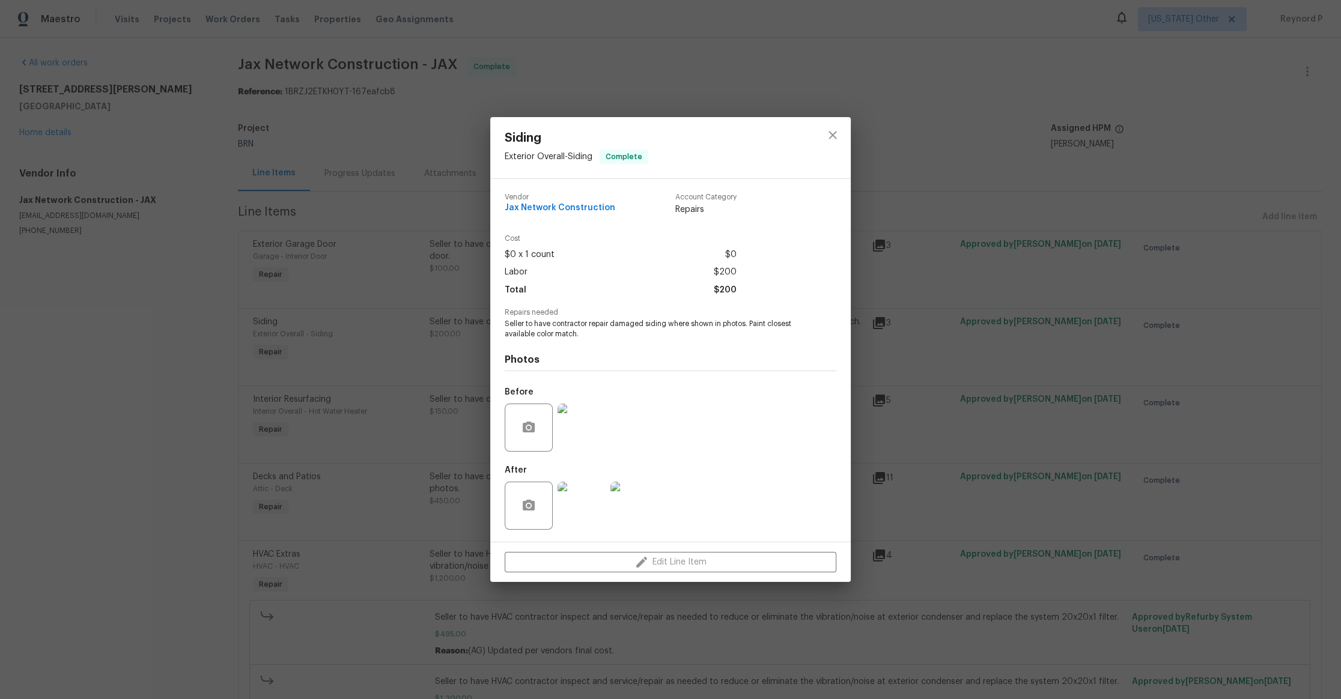
click at [441, 384] on div "Siding Exterior Overall - Siding Complete Vendor Jax Network Construction Accou…" at bounding box center [670, 349] width 1341 height 699
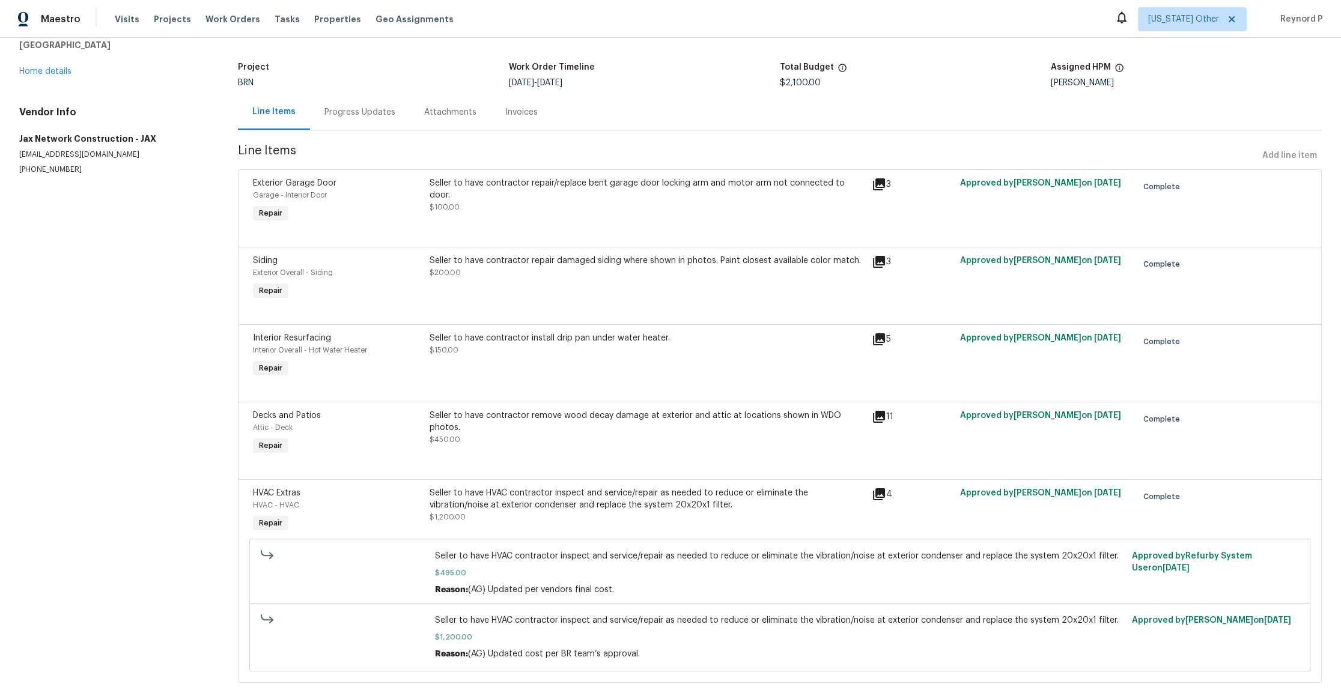
scroll to position [84, 0]
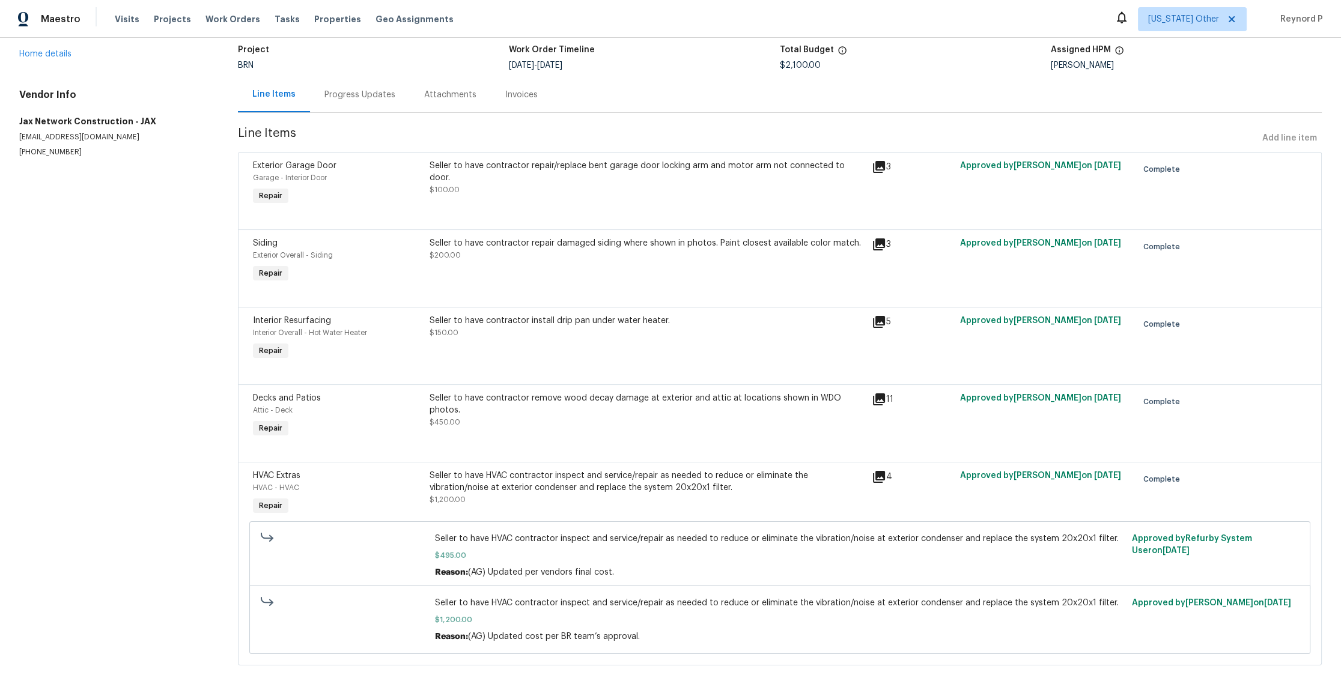
click at [525, 331] on div "Seller to have contractor install drip pan under water heater. $150.00" at bounding box center [647, 327] width 435 height 24
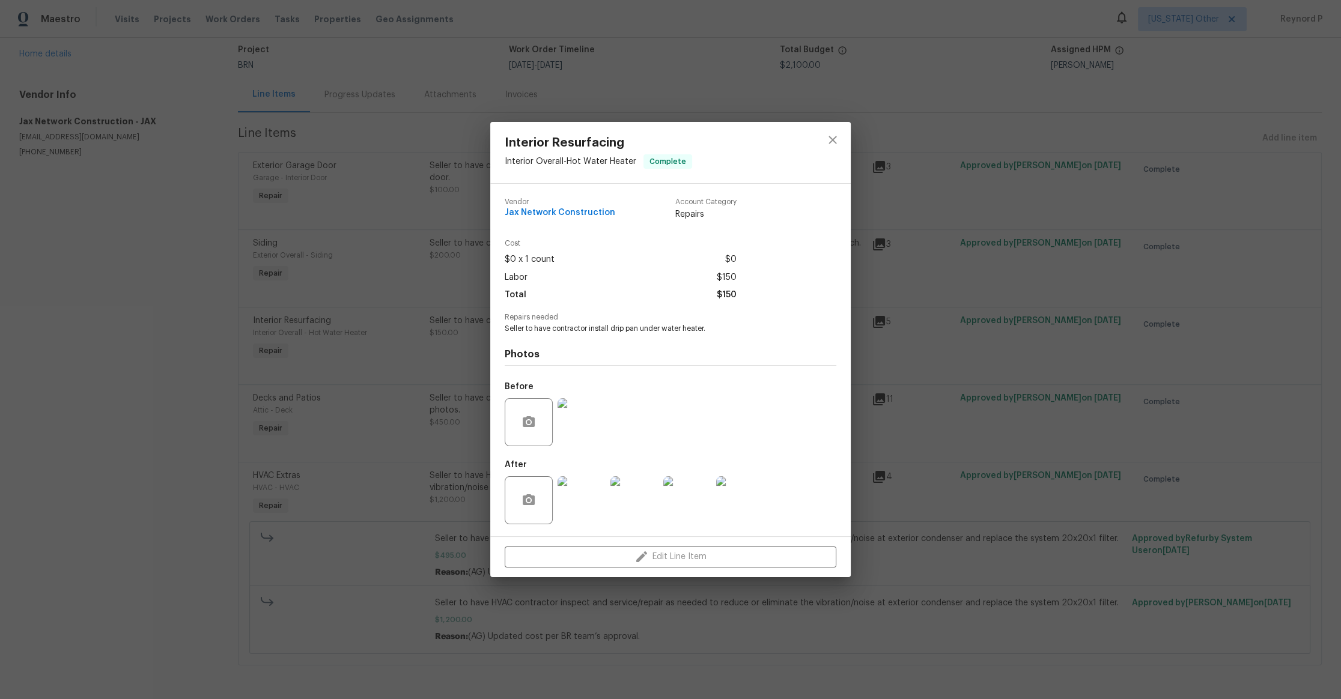
click at [432, 369] on div "Interior Resurfacing Interior Overall - Hot Water Heater Complete Vendor Jax Ne…" at bounding box center [670, 349] width 1341 height 699
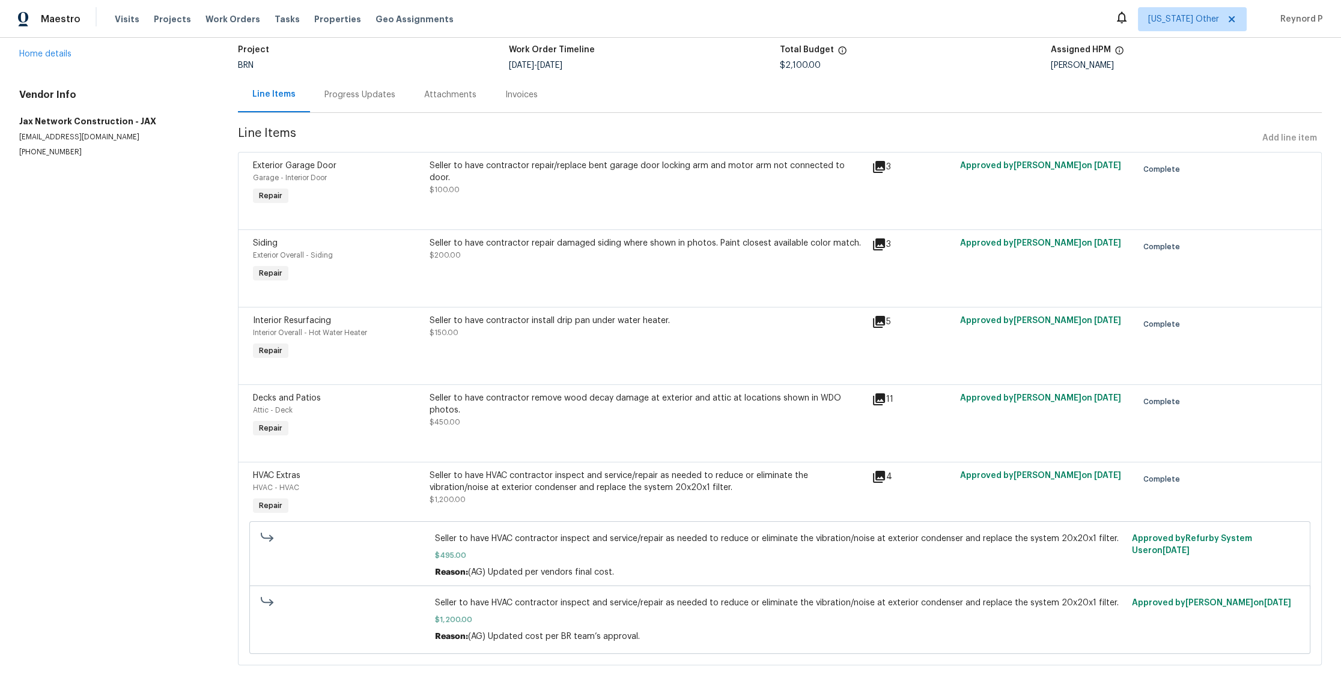
click at [511, 411] on div "Seller to have contractor remove wood decay damage at exterior and attic at loc…" at bounding box center [647, 410] width 435 height 36
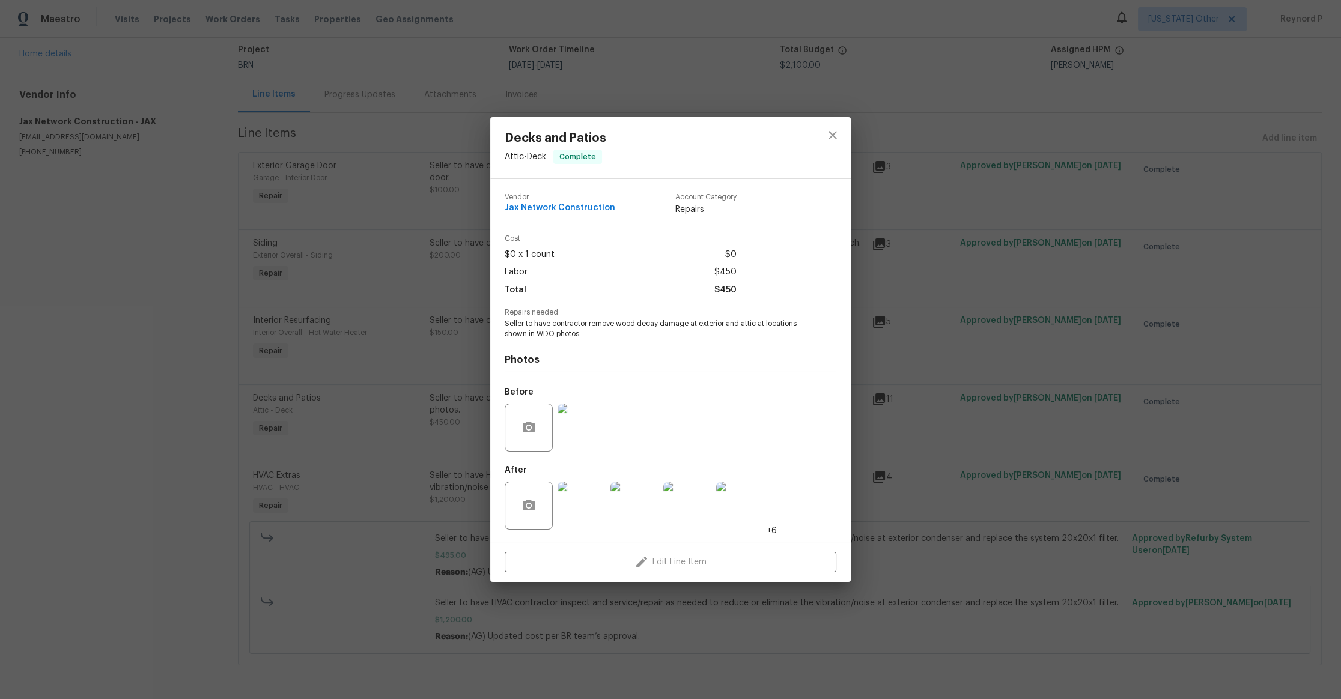
click at [436, 418] on div "Decks and Patios Attic - Deck Complete Vendor Jax Network Construction Account …" at bounding box center [670, 349] width 1341 height 699
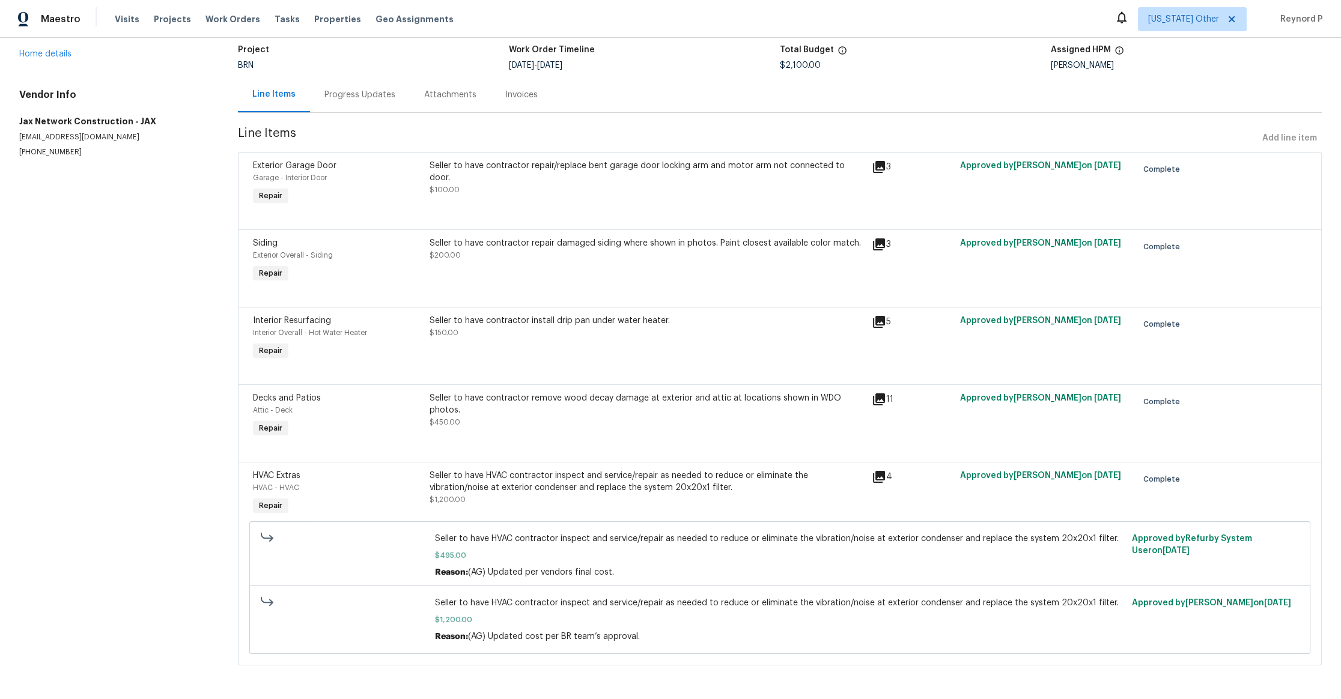
click at [518, 475] on div "Seller to have HVAC contractor inspect and service/repair as needed to reduce o…" at bounding box center [647, 482] width 435 height 24
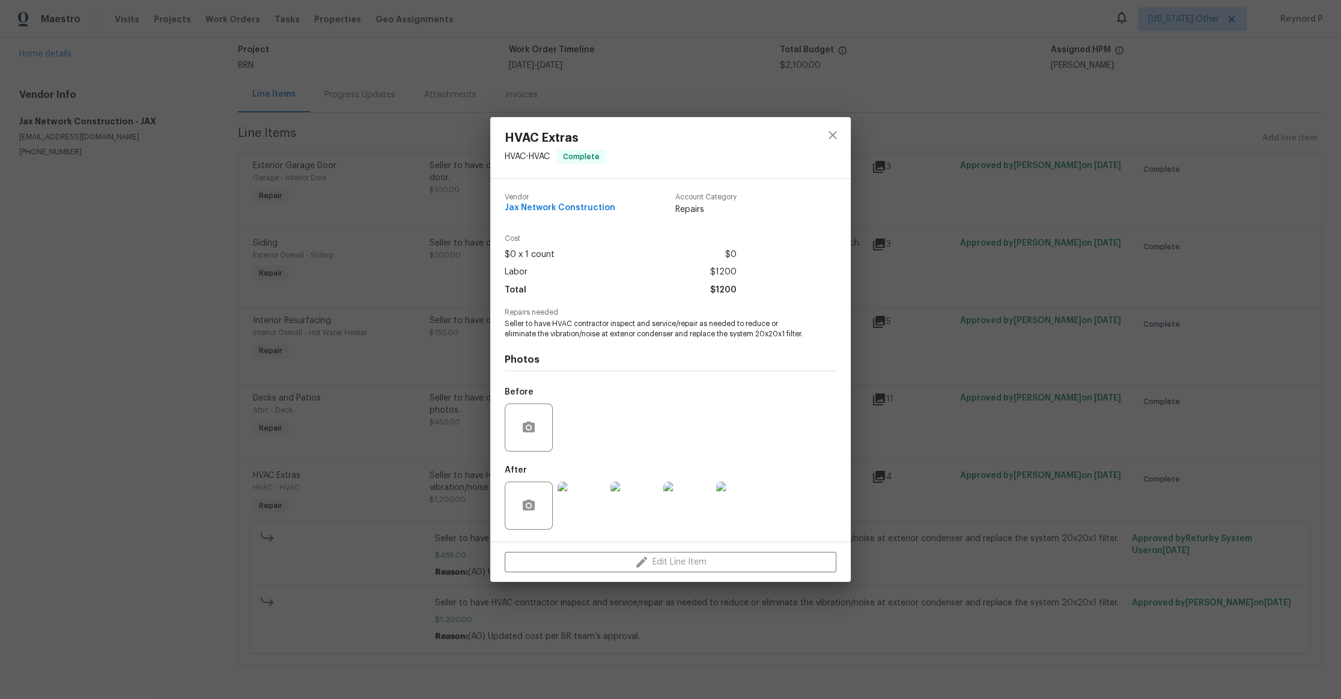
click at [425, 462] on div "HVAC Extras HVAC - HVAC Complete Vendor Jax Network Construction Account Catego…" at bounding box center [670, 349] width 1341 height 699
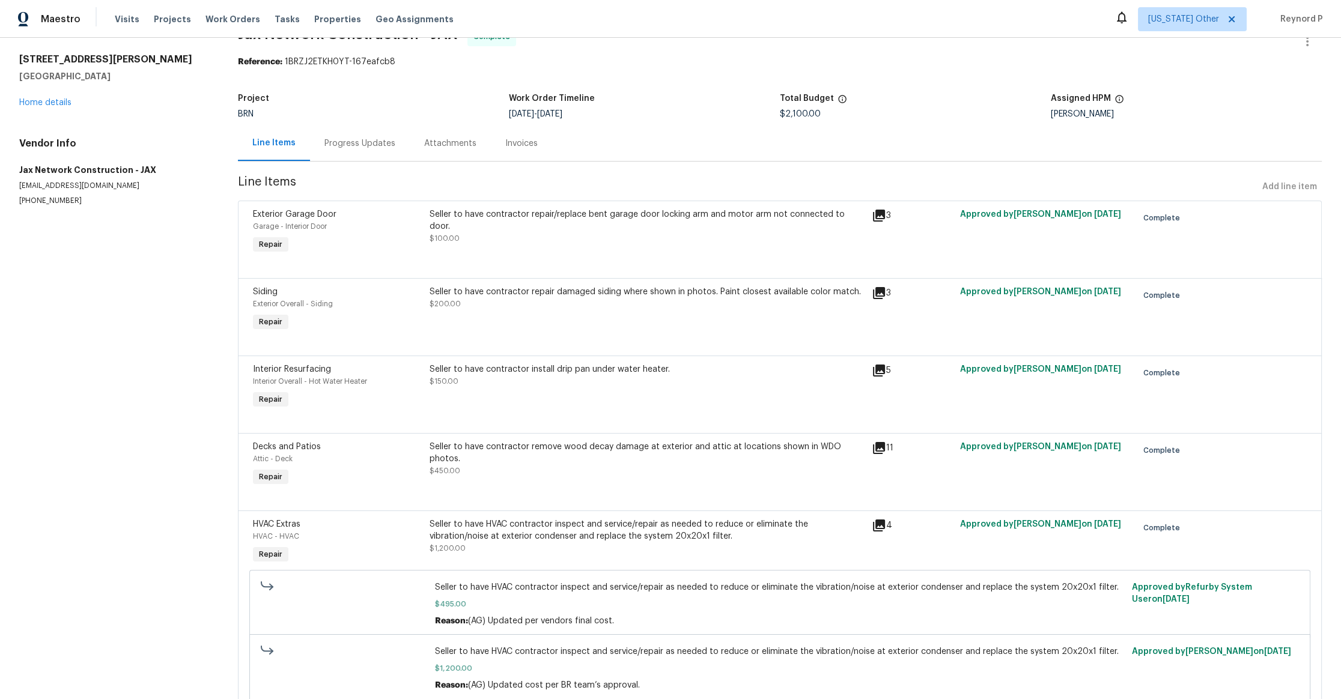
scroll to position [0, 0]
